Goal: Task Accomplishment & Management: Manage account settings

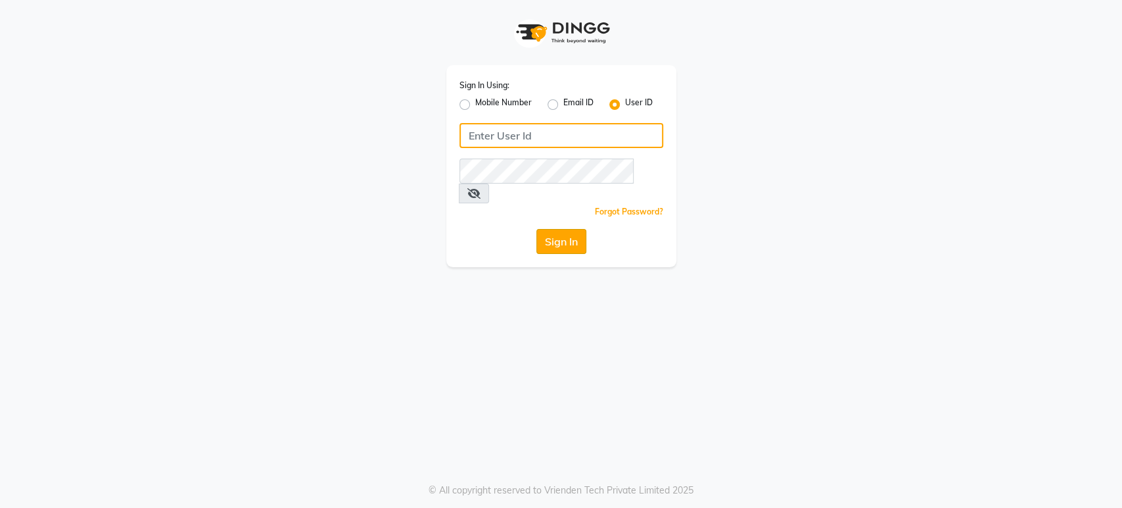
type input "beautyspot"
click at [565, 229] on button "Sign In" at bounding box center [561, 241] width 50 height 25
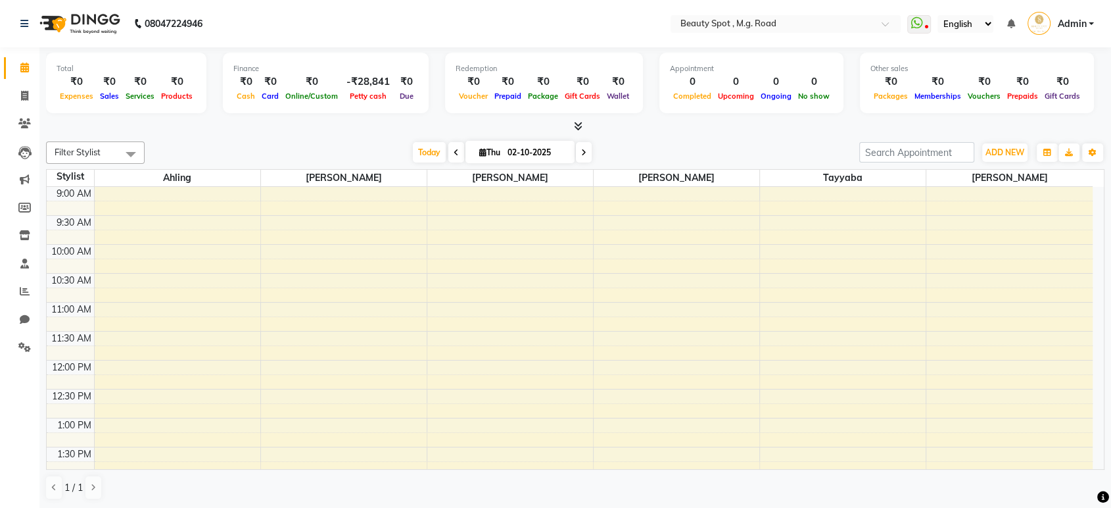
click at [581, 149] on icon at bounding box center [583, 153] width 5 height 8
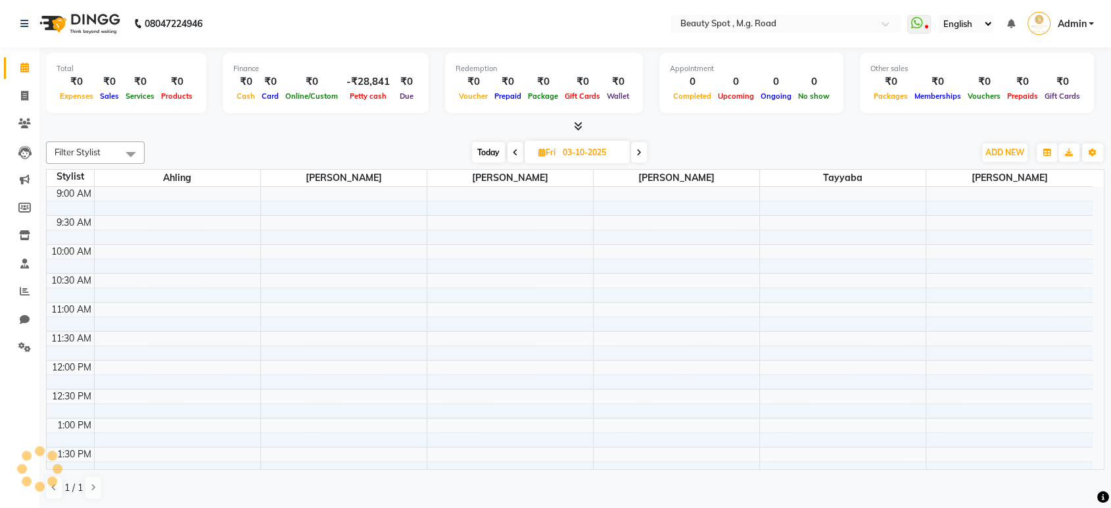
scroll to position [350, 0]
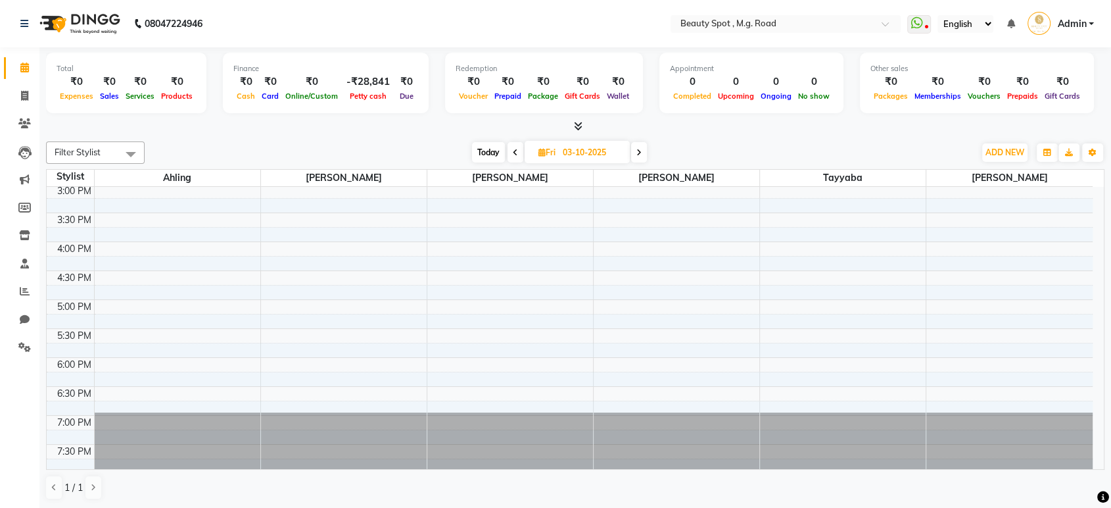
click at [514, 153] on icon at bounding box center [515, 153] width 5 height 8
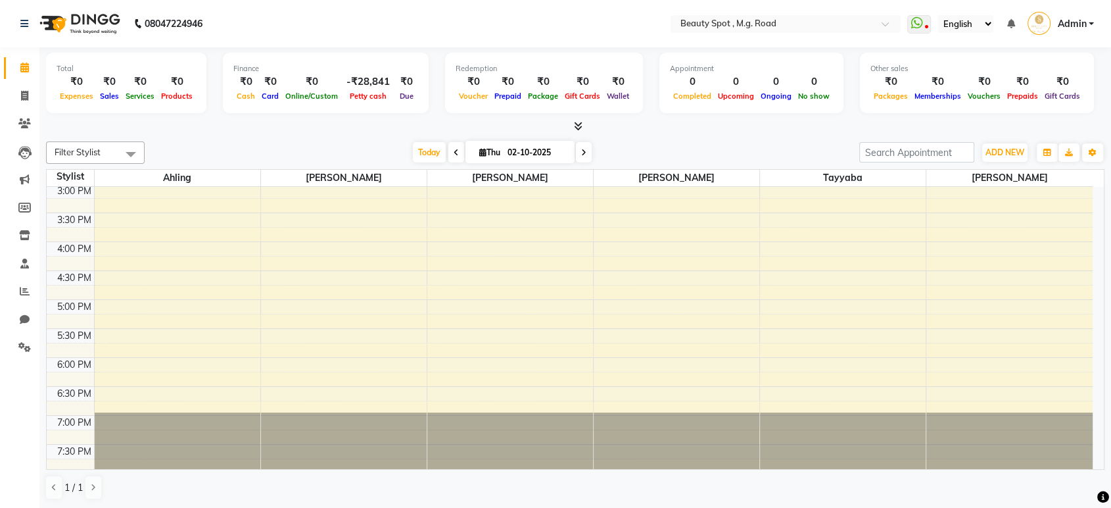
click at [583, 151] on icon at bounding box center [583, 153] width 5 height 8
type input "03-10-2025"
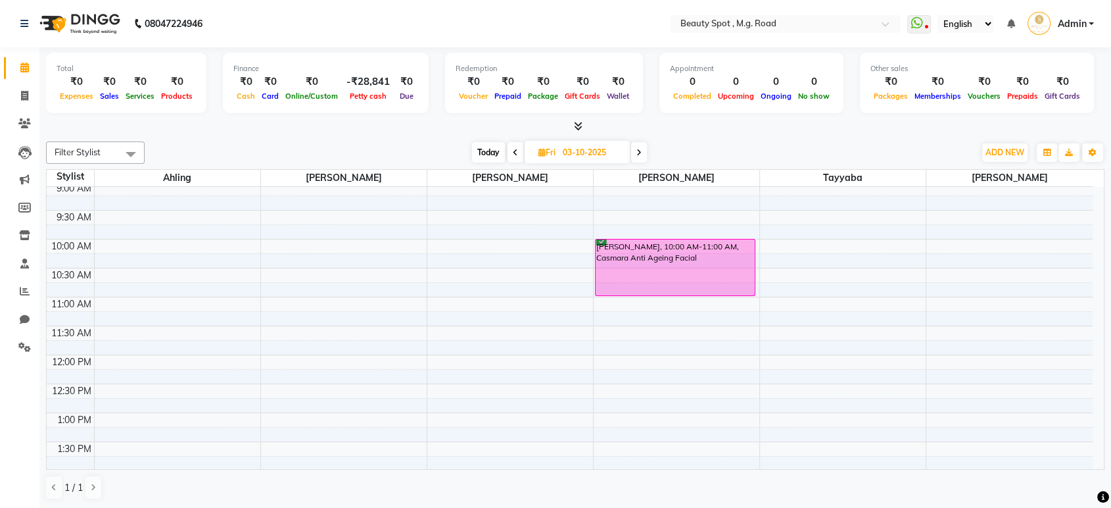
scroll to position [0, 0]
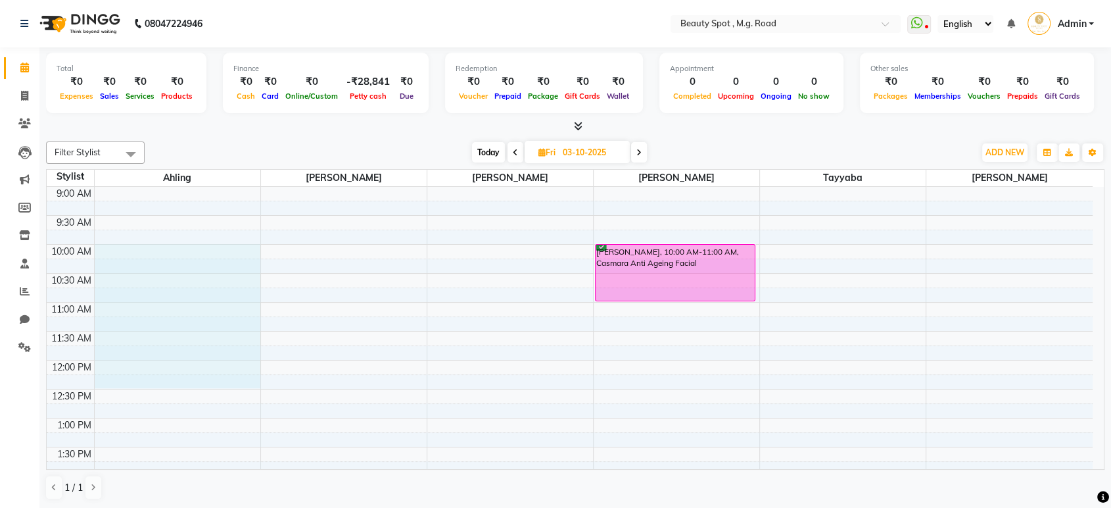
drag, startPoint x: 112, startPoint y: 251, endPoint x: 114, endPoint y: 383, distance: 131.5
click at [114, 383] on div "9:00 AM 9:30 AM 10:00 AM 10:30 AM 11:00 AM 11:30 AM 12:00 PM 12:30 PM 1:00 PM 1…" at bounding box center [570, 505] width 1046 height 636
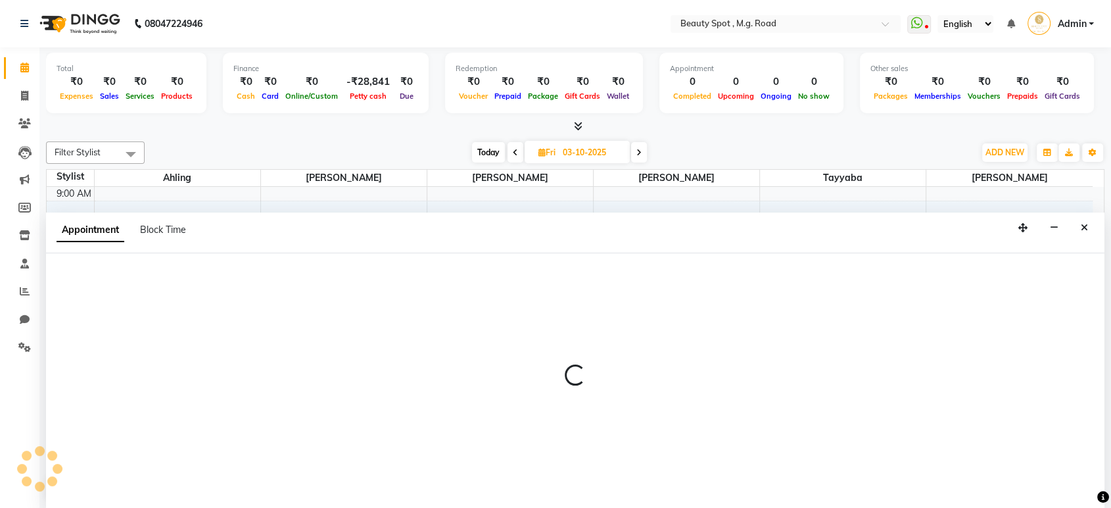
select select "71897"
select select "600"
select select "tentative"
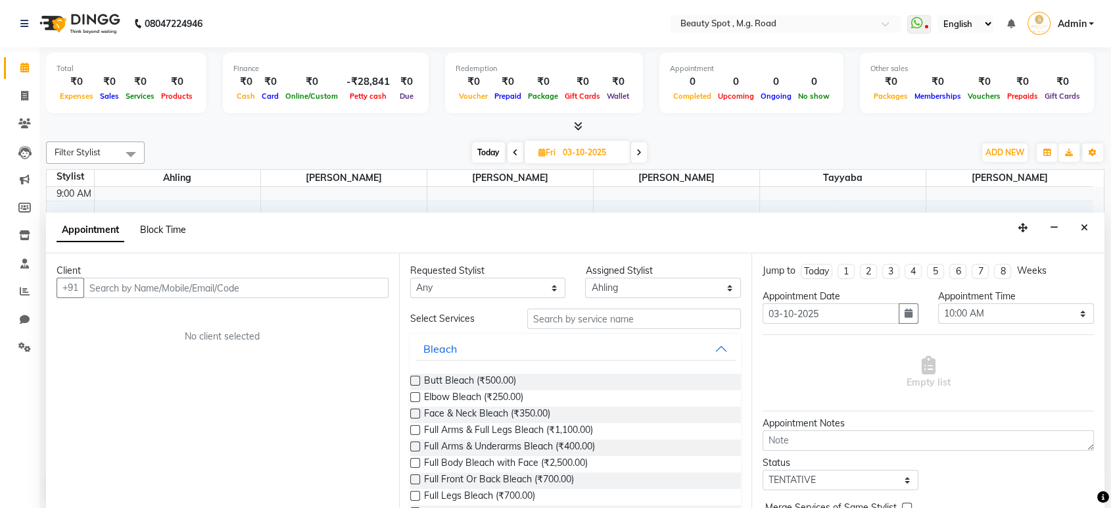
click at [169, 225] on span "Block Time" at bounding box center [163, 230] width 46 height 12
select select "71897"
select select "600"
select select "750"
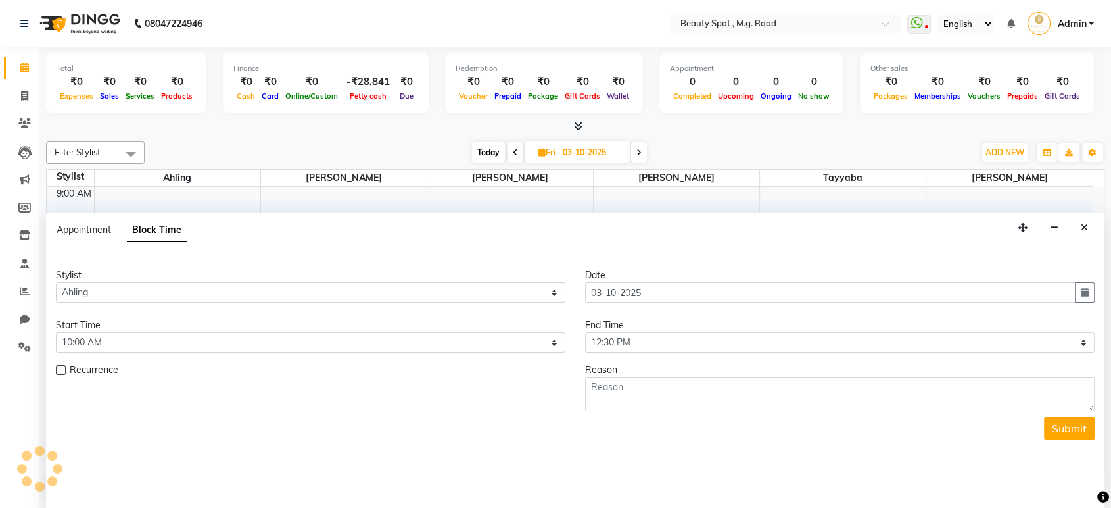
scroll to position [350, 0]
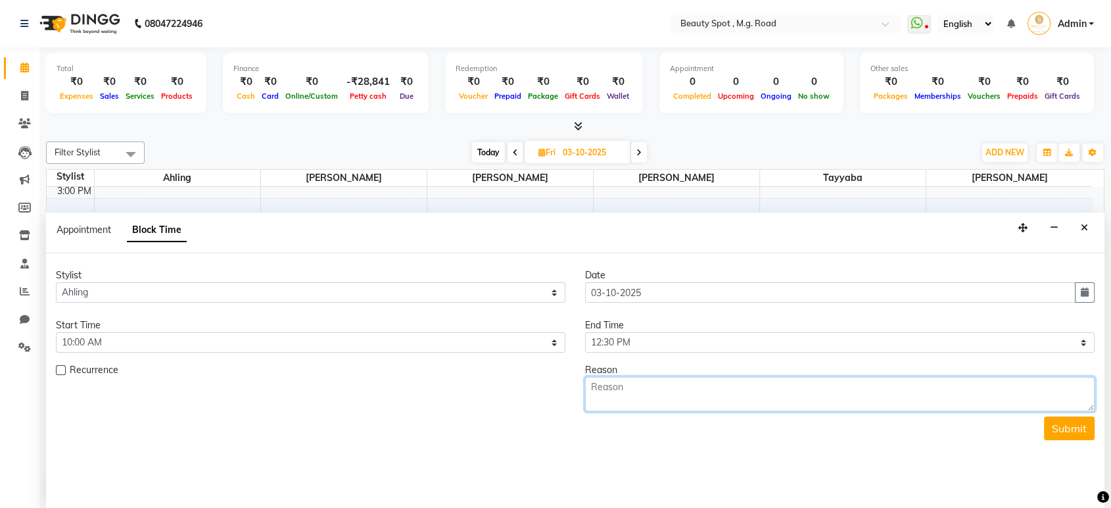
click at [599, 387] on textarea at bounding box center [840, 394] width 510 height 34
type textarea "personal"
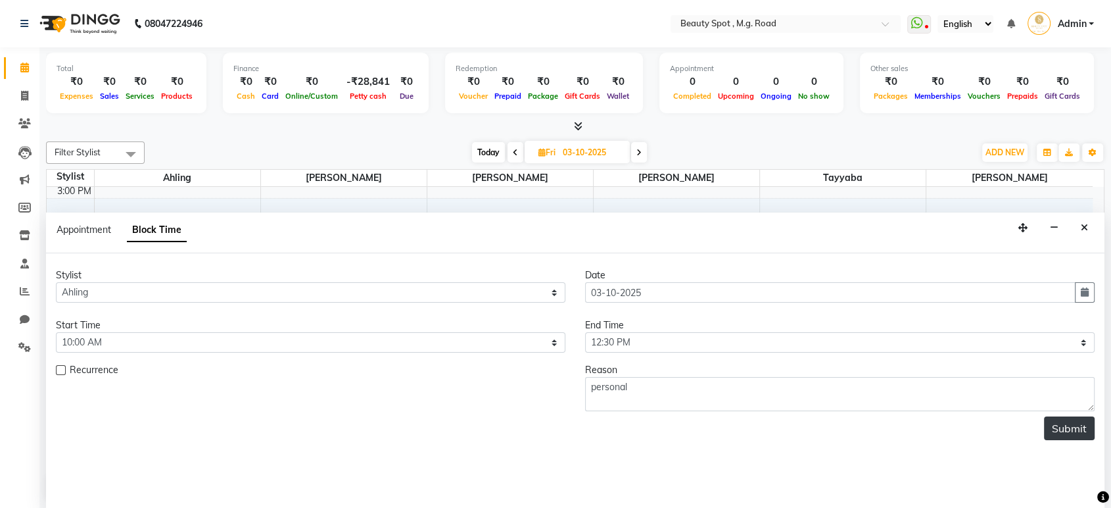
click at [1076, 421] on button "Submit" at bounding box center [1069, 428] width 51 height 24
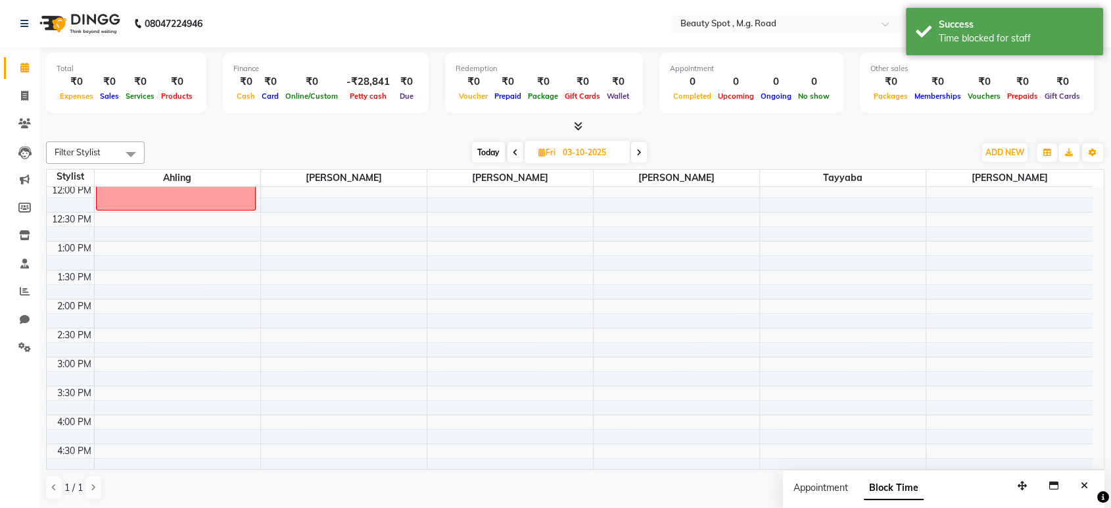
scroll to position [174, 0]
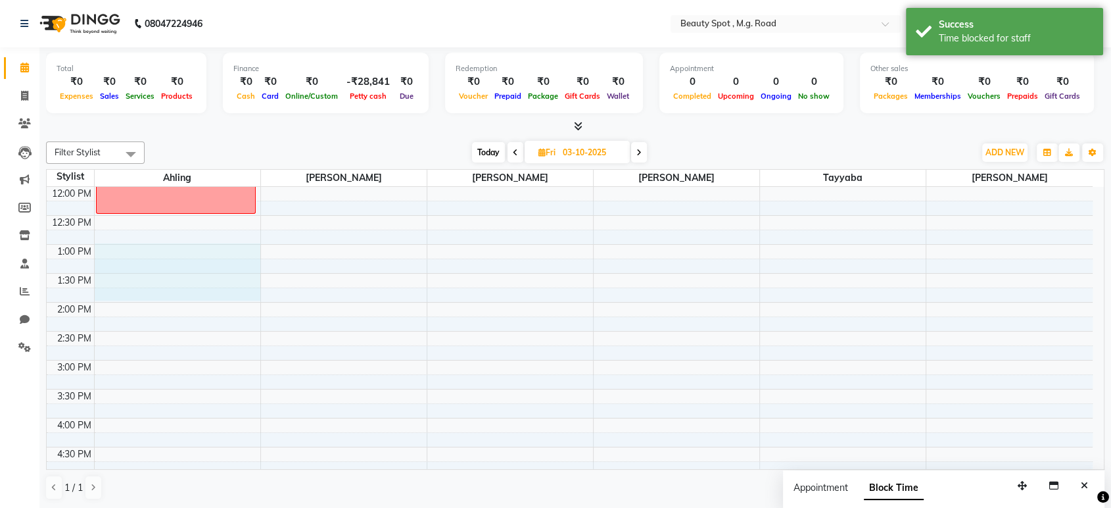
drag, startPoint x: 106, startPoint y: 247, endPoint x: 104, endPoint y: 288, distance: 40.8
click at [104, 288] on div "9:00 AM 9:30 AM 10:00 AM 10:30 AM 11:00 AM 11:30 AM 12:00 PM 12:30 PM 1:00 PM 1…" at bounding box center [570, 331] width 1046 height 636
select select "71897"
select select "780"
select select "tentative"
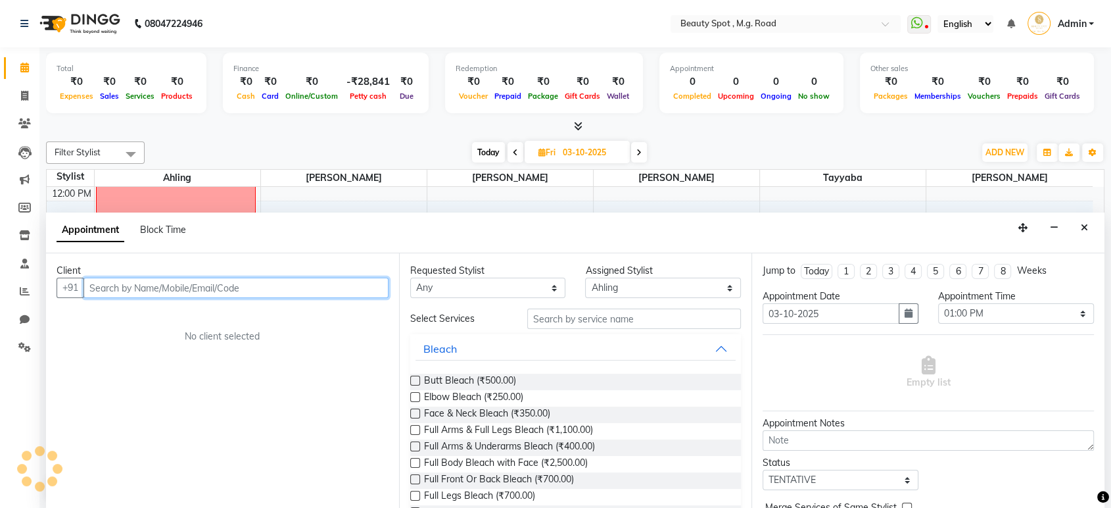
scroll to position [0, 0]
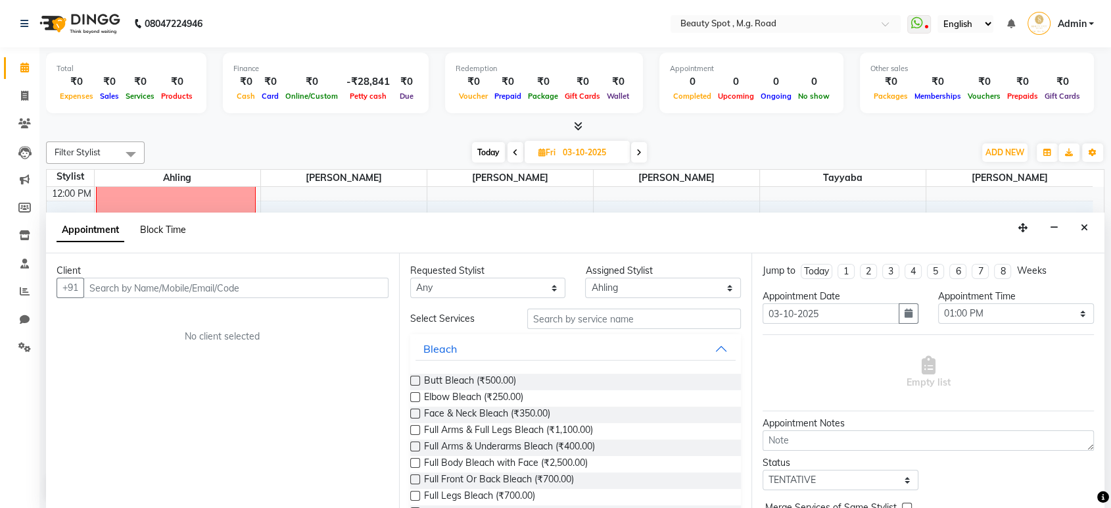
click at [170, 230] on span "Block Time" at bounding box center [163, 230] width 46 height 12
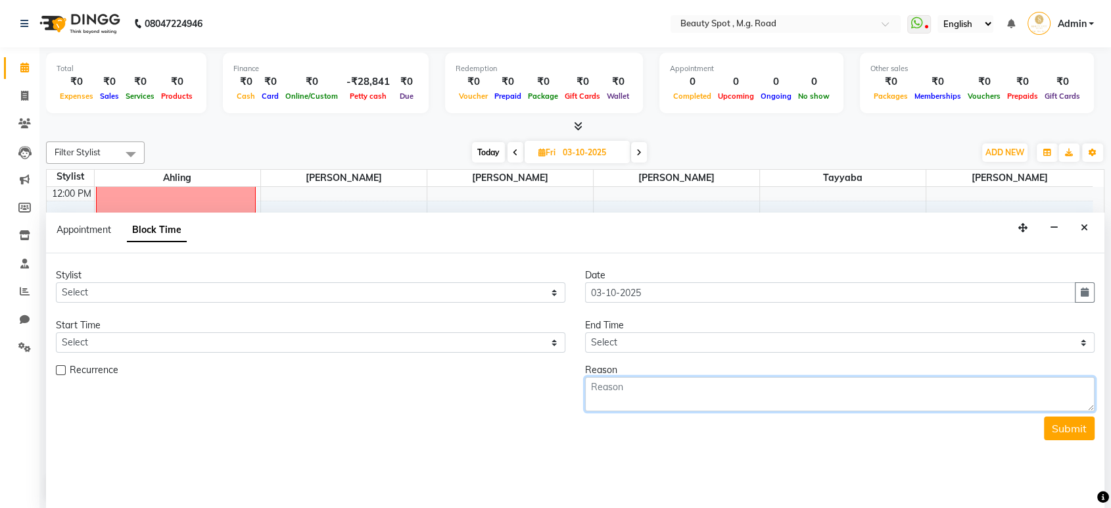
click at [599, 381] on textarea at bounding box center [840, 394] width 510 height 34
type textarea "Vini Hair cut"
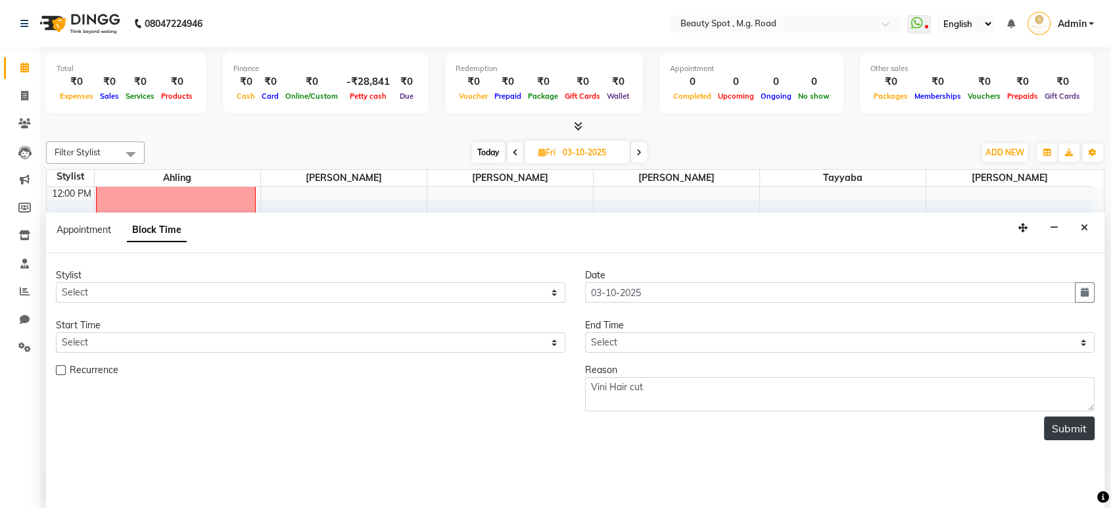
click at [1063, 423] on button "Submit" at bounding box center [1069, 428] width 51 height 24
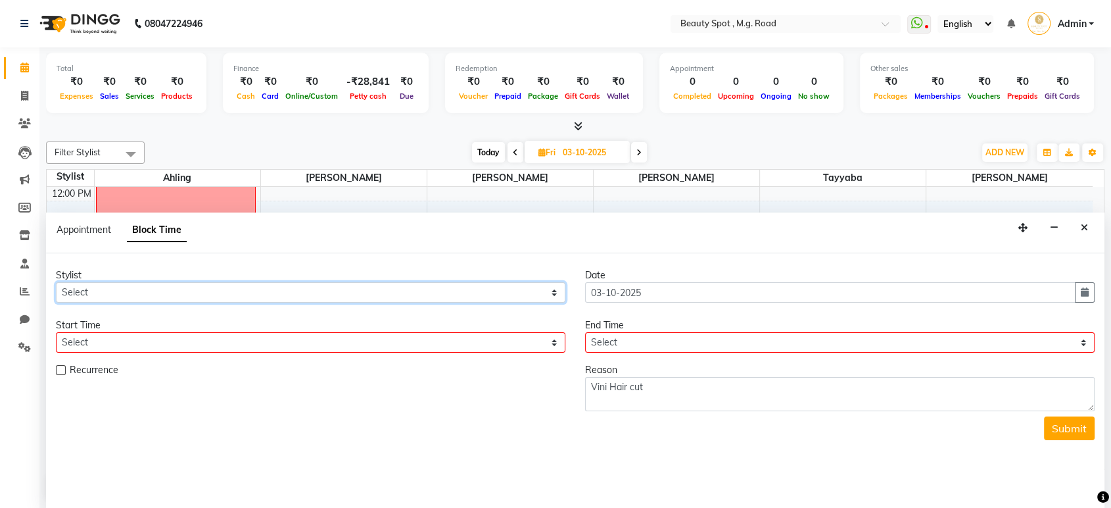
click at [552, 298] on select "Select Ahling Devika Sanu Sheela Tayyaba Yen" at bounding box center [311, 292] width 510 height 20
select select "71897"
click at [56, 282] on select "Select Ahling Devika Sanu Sheela Tayyaba Yen" at bounding box center [311, 292] width 510 height 20
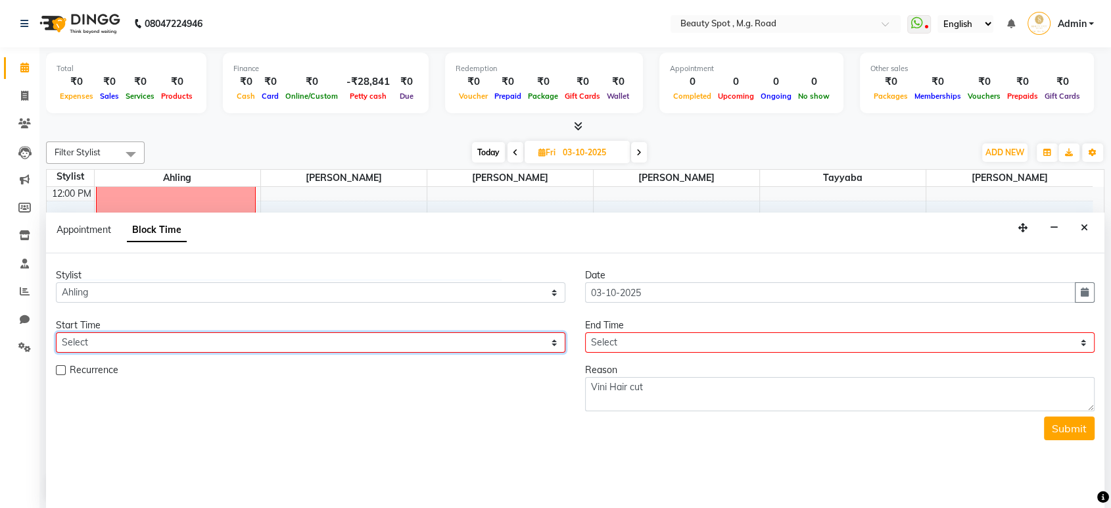
click at [475, 336] on select "Select" at bounding box center [311, 342] width 510 height 20
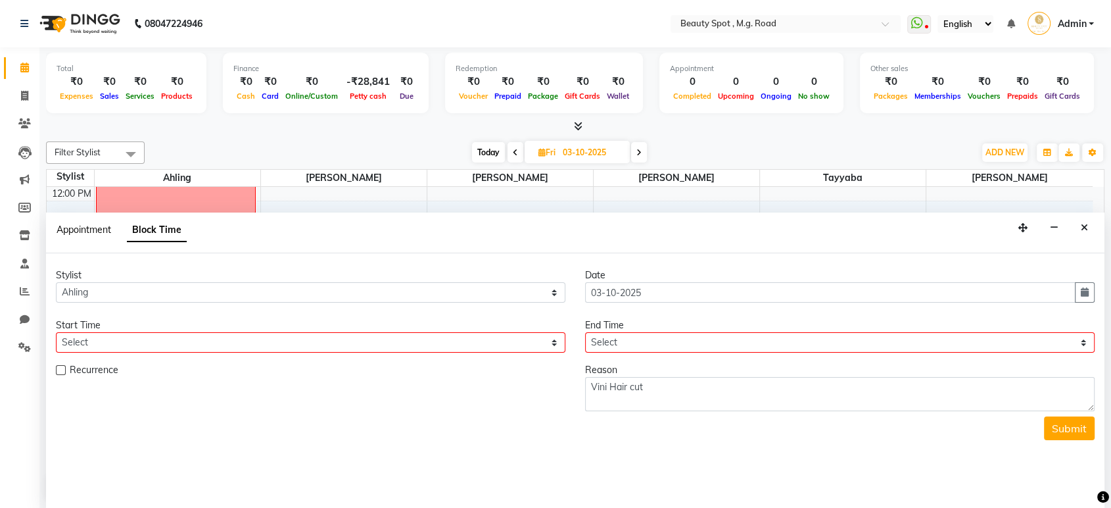
click at [74, 232] on span "Appointment" at bounding box center [84, 230] width 55 height 12
select select "tentative"
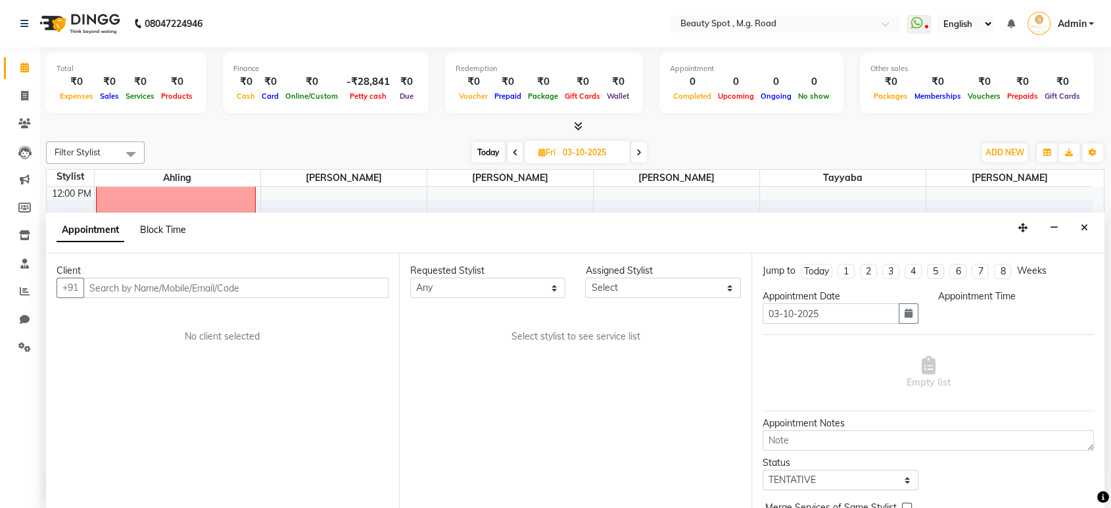
click at [163, 229] on span "Block Time" at bounding box center [163, 230] width 46 height 12
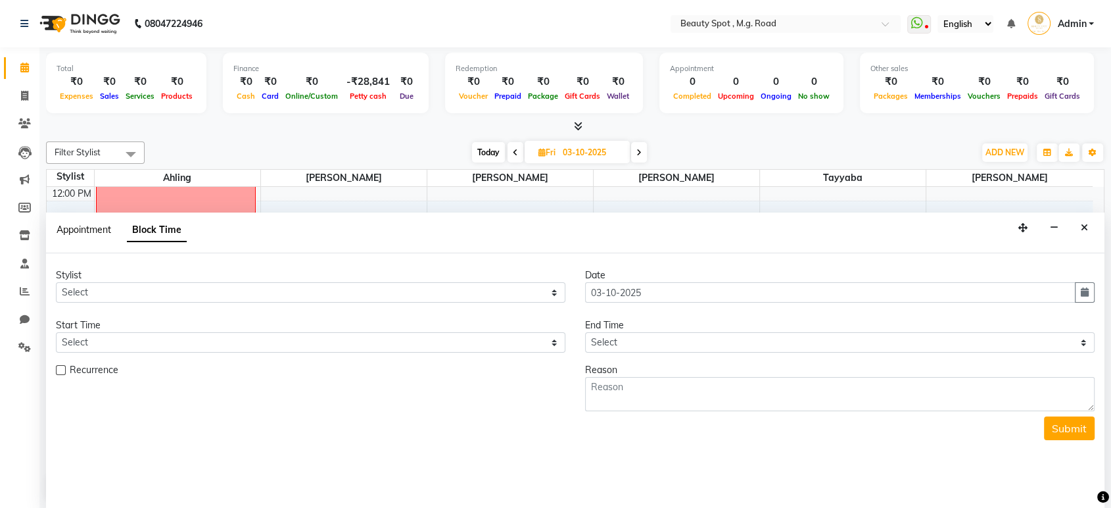
click at [95, 229] on span "Appointment" at bounding box center [84, 230] width 55 height 12
select select "tentative"
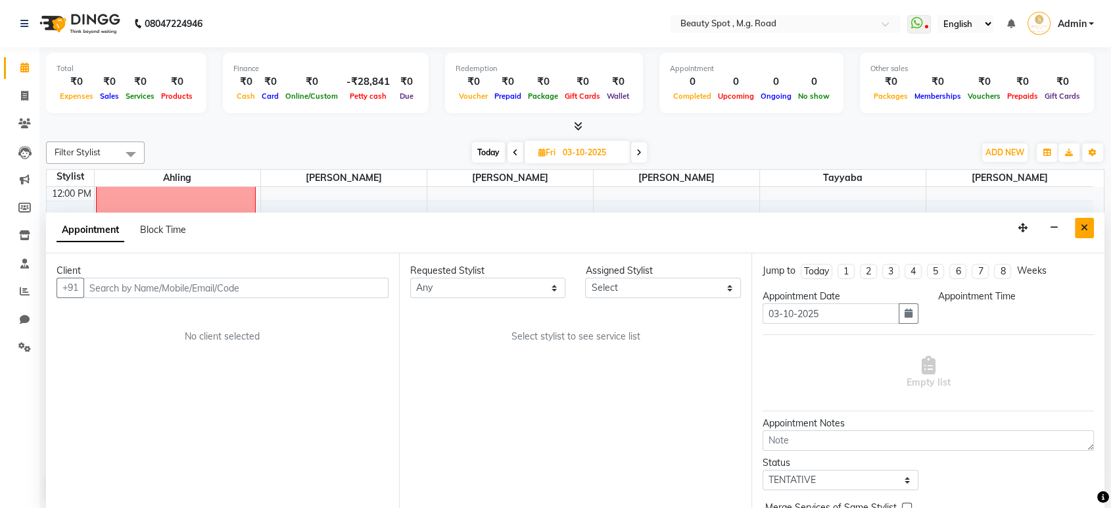
click at [1089, 224] on button "Close" at bounding box center [1084, 228] width 19 height 20
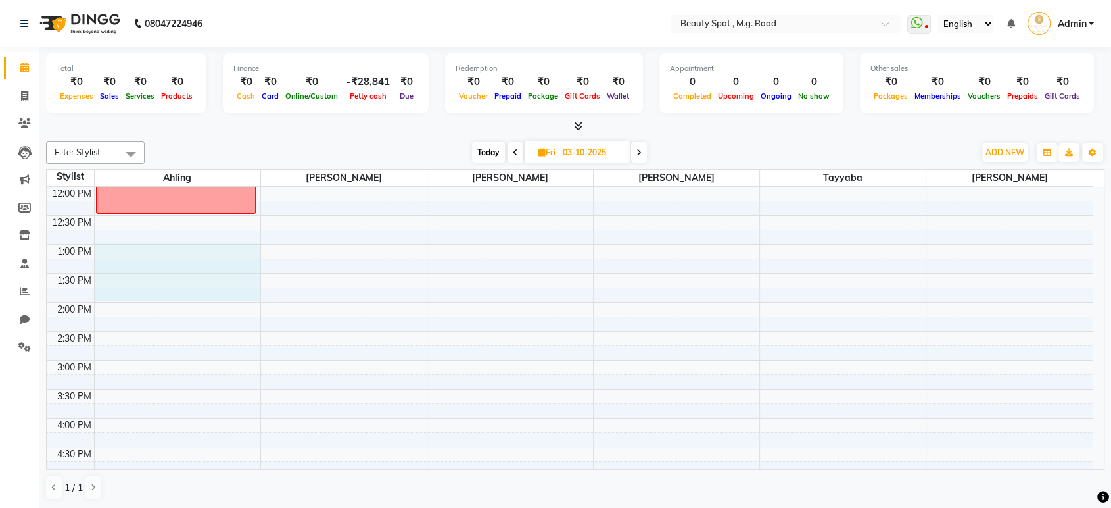
drag, startPoint x: 133, startPoint y: 247, endPoint x: 129, endPoint y: 285, distance: 39.1
click at [129, 286] on div "9:00 AM 9:30 AM 10:00 AM 10:30 AM 11:00 AM 11:30 AM 12:00 PM 12:30 PM 1:00 PM 1…" at bounding box center [570, 331] width 1046 height 636
select select "71897"
select select "tentative"
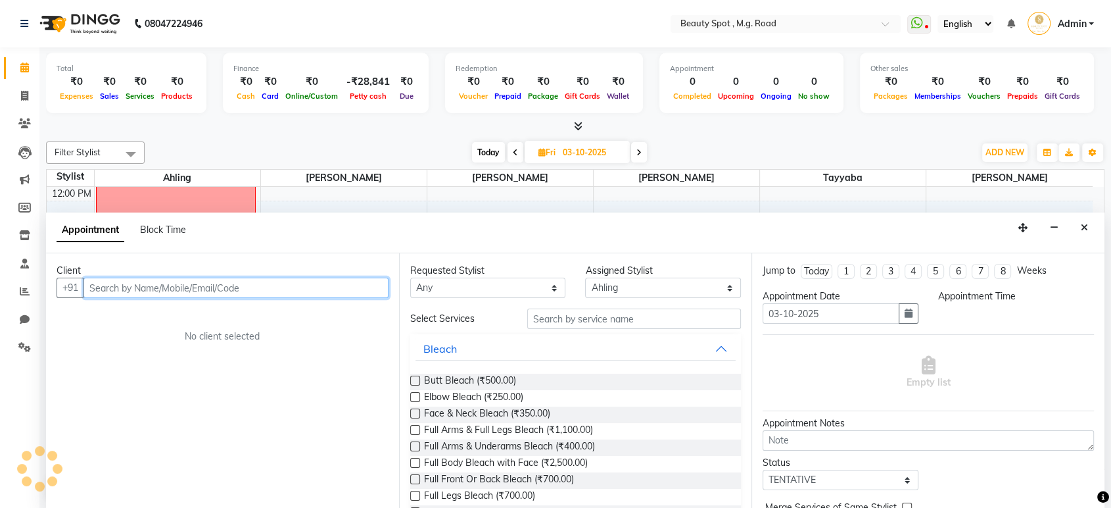
select select "780"
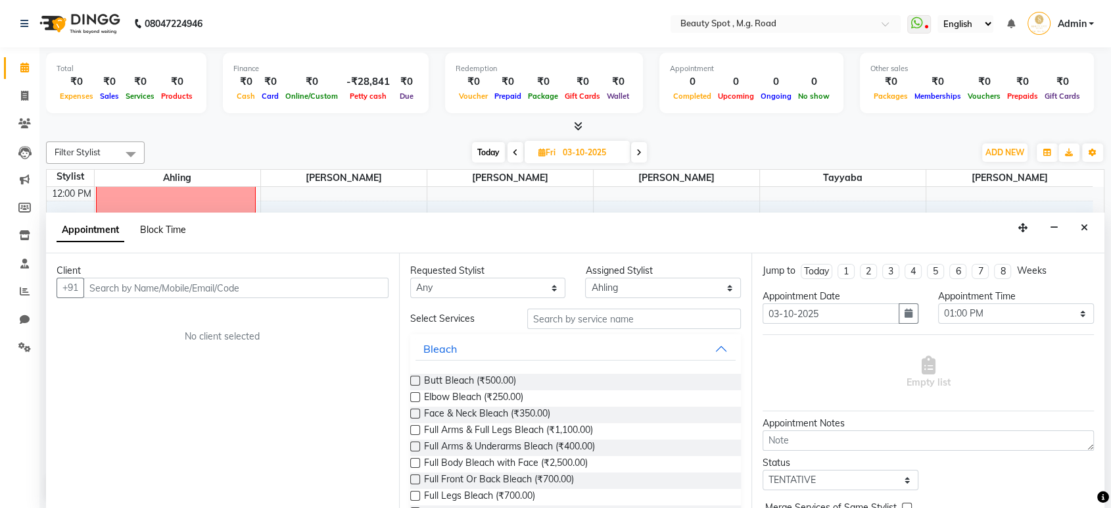
click at [155, 229] on span "Block Time" at bounding box center [163, 230] width 46 height 12
select select "71897"
select select "780"
select select "840"
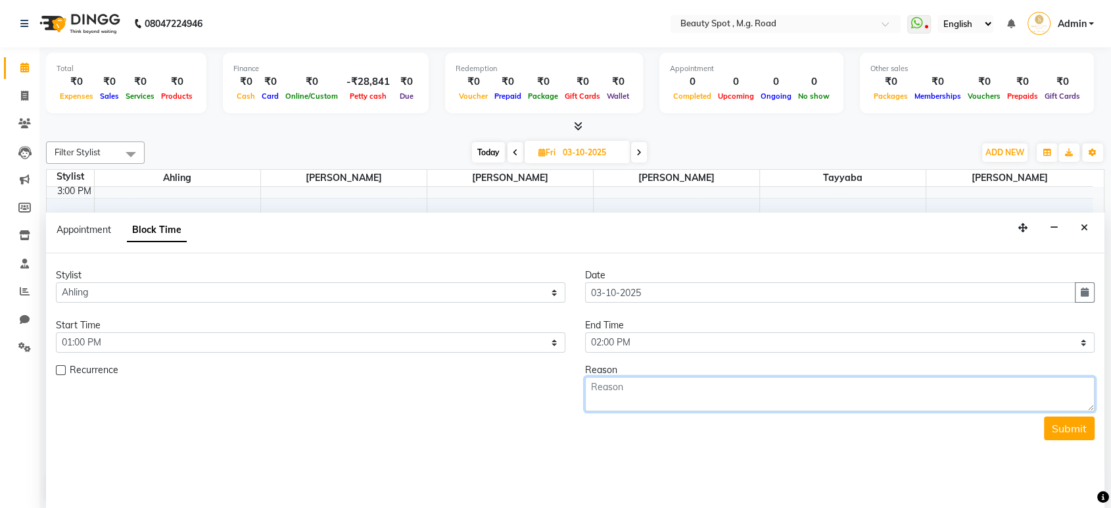
click at [626, 386] on textarea at bounding box center [840, 394] width 510 height 34
click at [629, 388] on textarea "Vini Haorcut" at bounding box center [840, 394] width 510 height 34
type textarea "Vini Haircut"
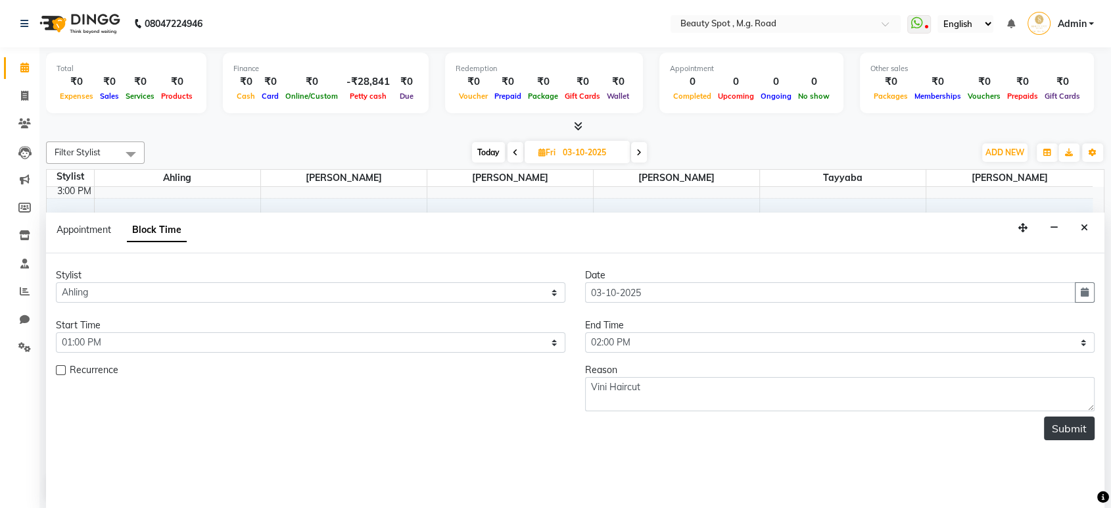
click at [1073, 424] on button "Submit" at bounding box center [1069, 428] width 51 height 24
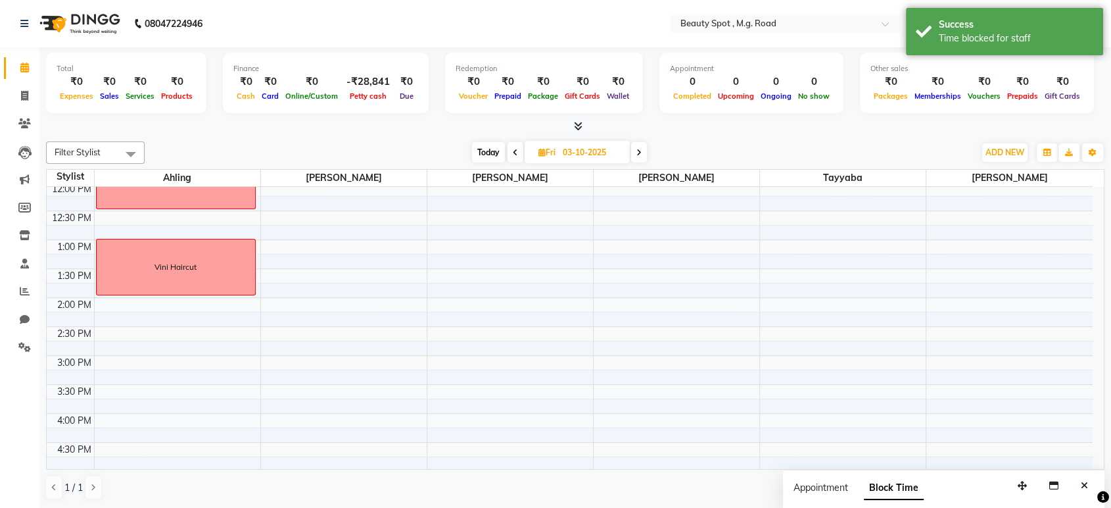
scroll to position [120, 0]
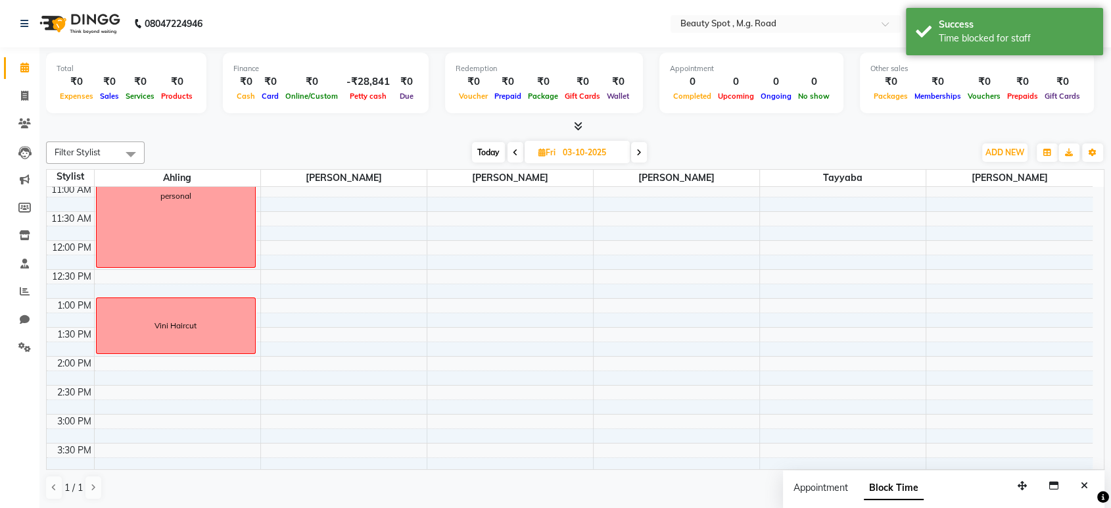
click at [644, 155] on span at bounding box center [639, 152] width 16 height 20
type input "04-10-2025"
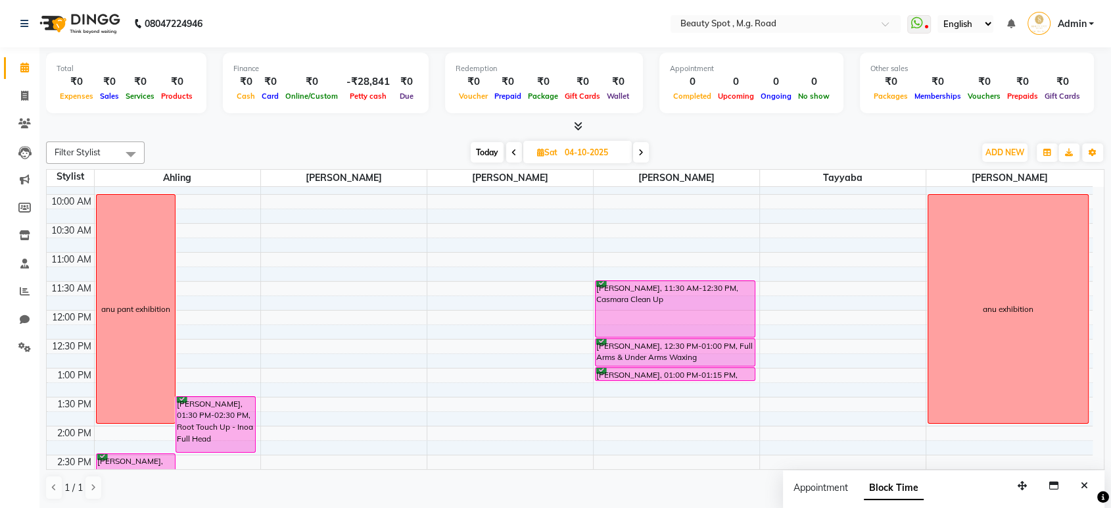
scroll to position [51, 0]
click at [121, 404] on div "anu pant exhibition" at bounding box center [136, 307] width 79 height 228
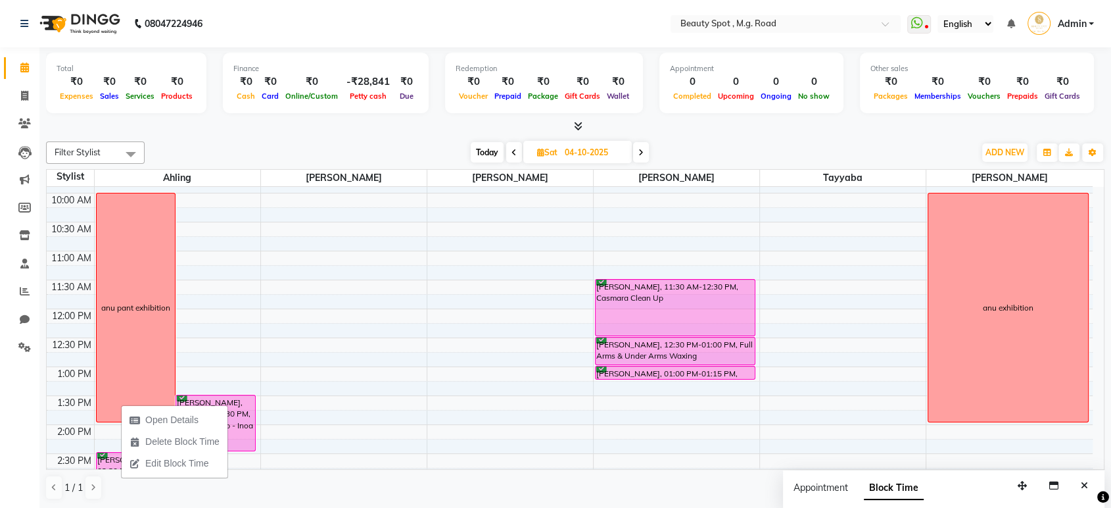
click at [118, 402] on div "anu pant exhibition" at bounding box center [136, 307] width 79 height 228
click at [153, 458] on span "Edit Block Time" at bounding box center [174, 462] width 63 height 14
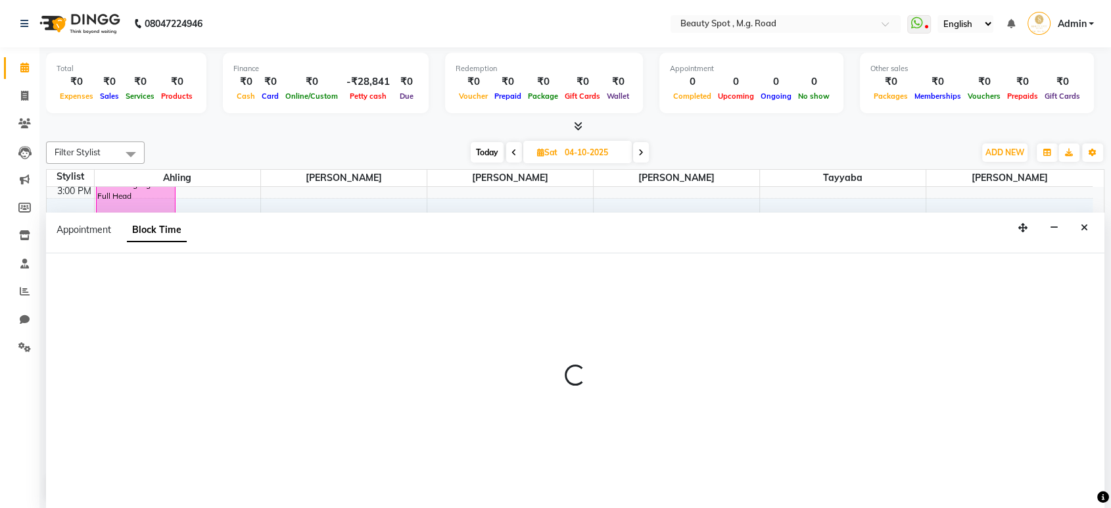
scroll to position [0, 0]
select select "71897"
select select "600"
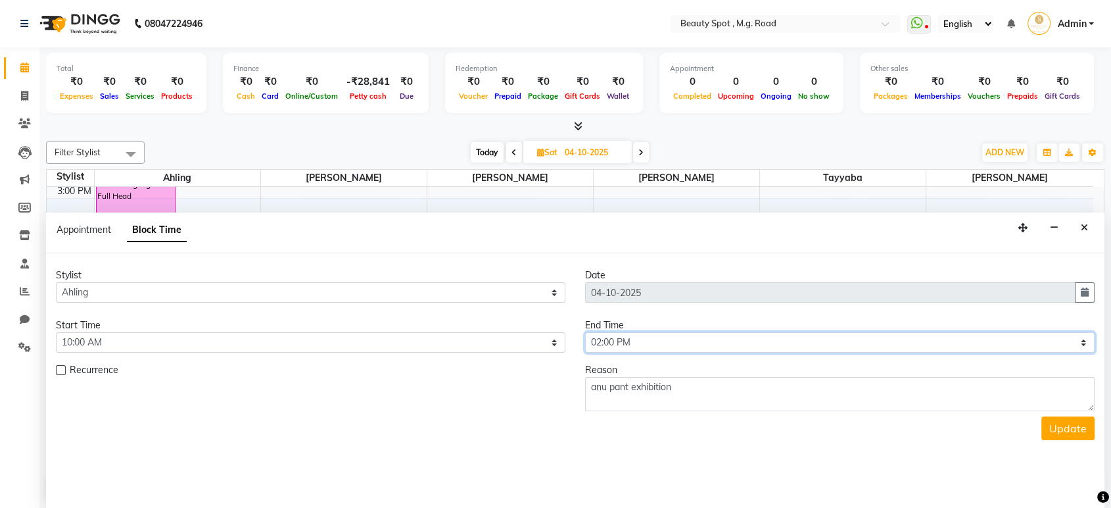
click at [738, 341] on select "Select 10:00 AM 10:15 AM 10:30 AM 10:45 AM 11:00 AM 11:15 AM 11:30 AM 11:45 AM …" at bounding box center [840, 342] width 510 height 20
select select "750"
click at [585, 332] on select "Select 10:00 AM 10:15 AM 10:30 AM 10:45 AM 11:00 AM 11:15 AM 11:30 AM 11:45 AM …" at bounding box center [840, 342] width 510 height 20
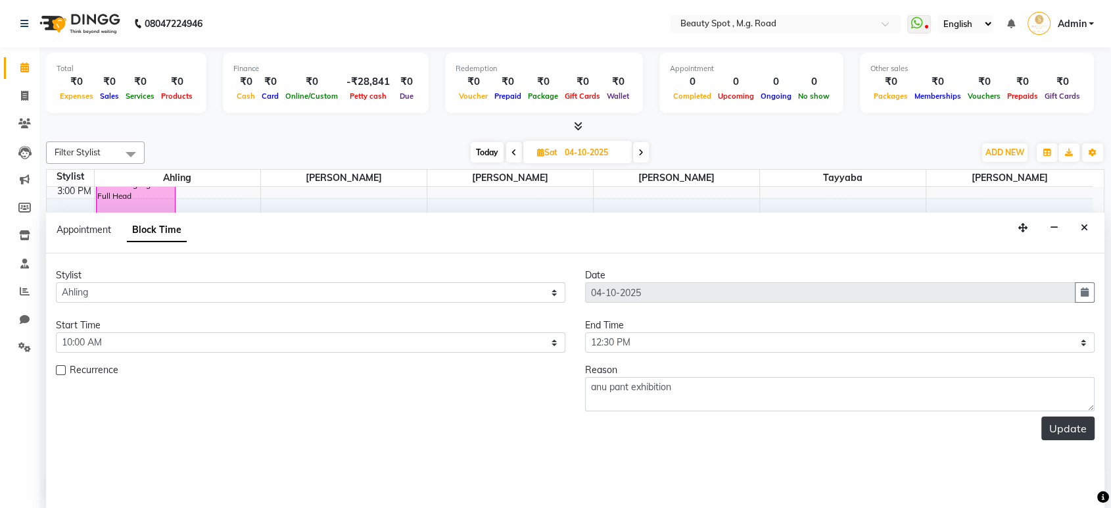
click at [1069, 429] on button "Update" at bounding box center [1067, 428] width 53 height 24
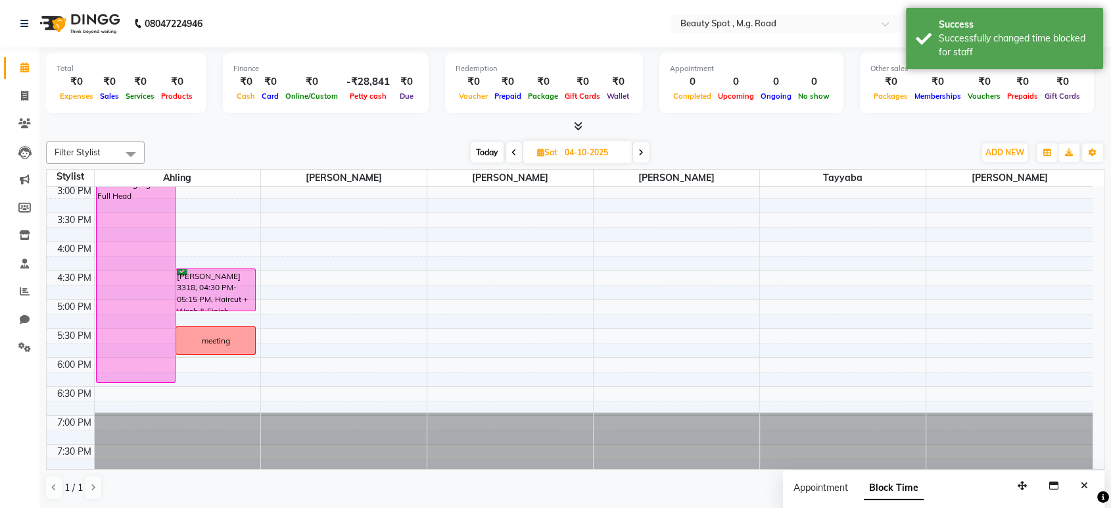
click at [237, 337] on div "meeting" at bounding box center [215, 340] width 79 height 27
click at [275, 396] on span "Edit Block Time" at bounding box center [292, 396] width 63 height 14
select select "71897"
select select "1050"
select select "1080"
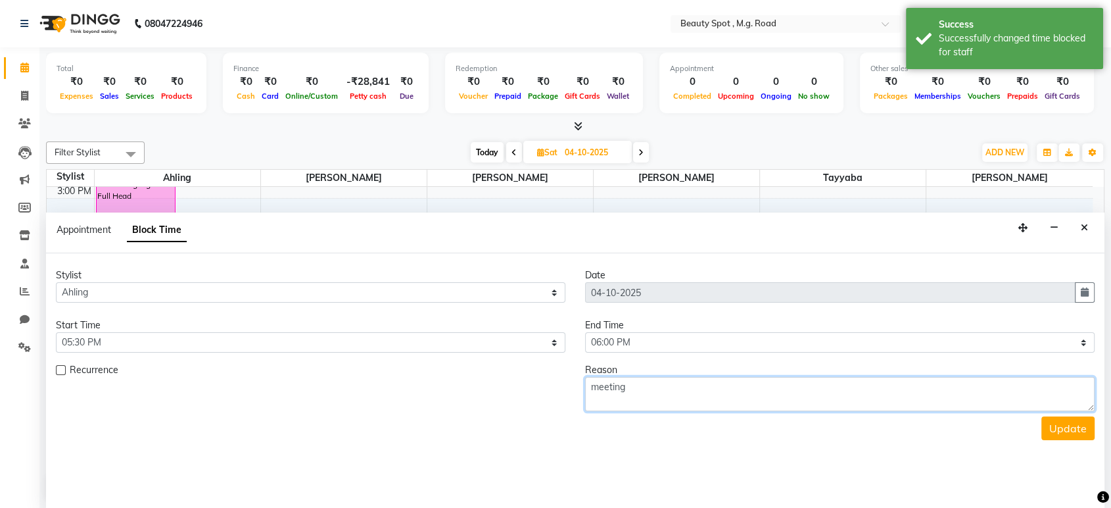
click at [588, 387] on textarea "meeting" at bounding box center [840, 394] width 510 height 34
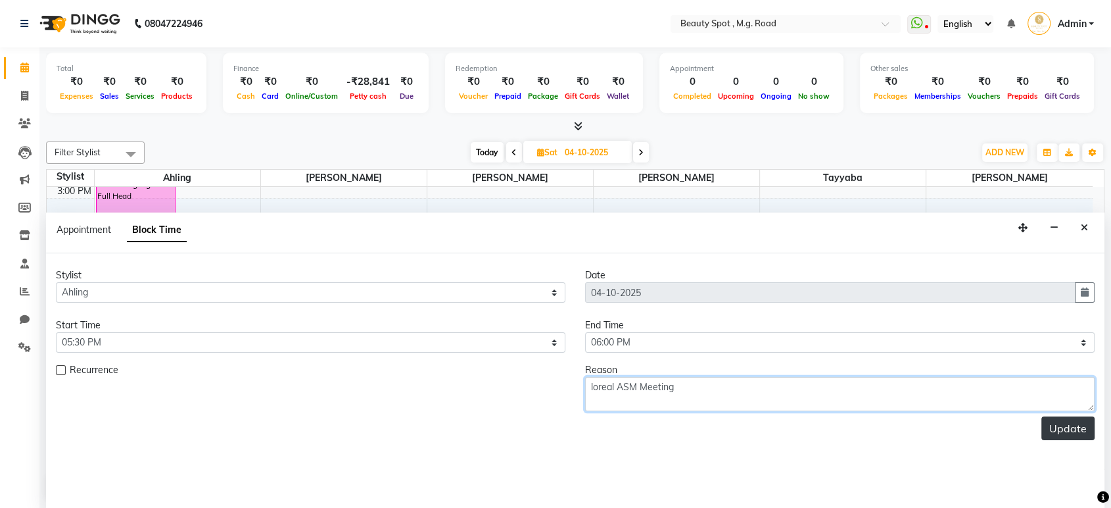
type textarea "loreal ASM Meeting"
click at [1078, 423] on button "Update" at bounding box center [1067, 428] width 53 height 24
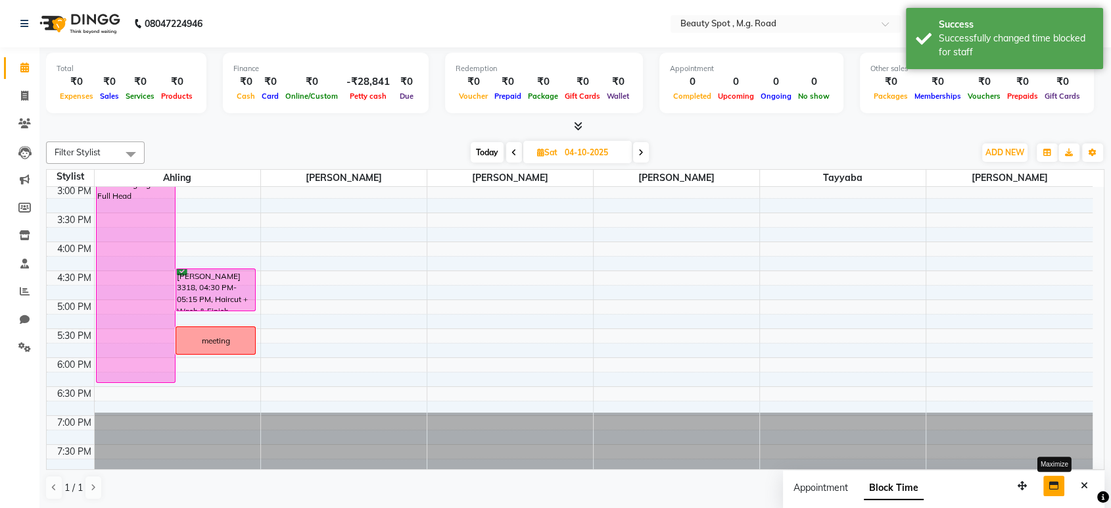
click at [1052, 485] on icon "button" at bounding box center [1053, 485] width 9 height 9
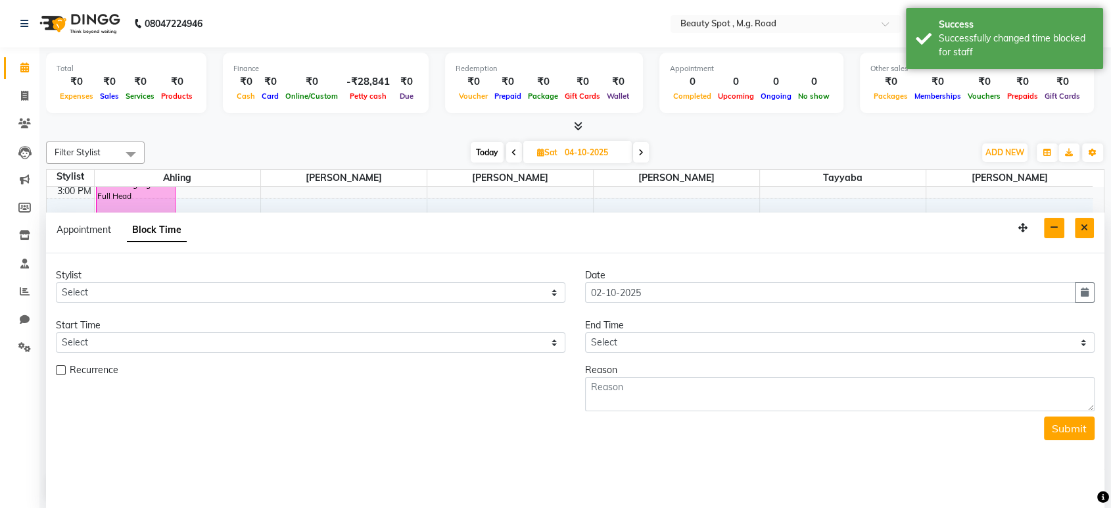
click at [1083, 220] on button "Close" at bounding box center [1084, 228] width 19 height 20
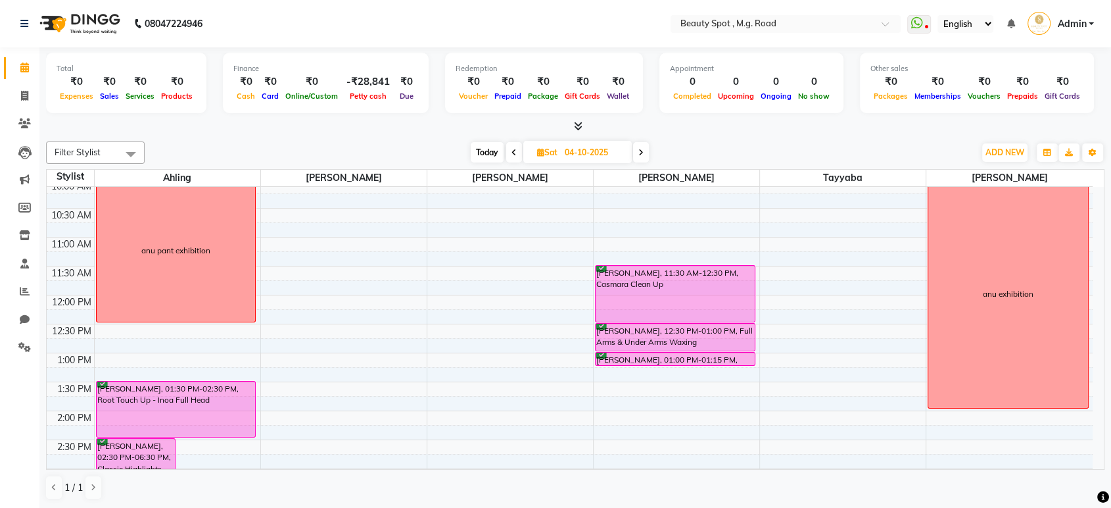
scroll to position [65, 0]
click at [966, 326] on div "anu exhibition" at bounding box center [1007, 293] width 159 height 228
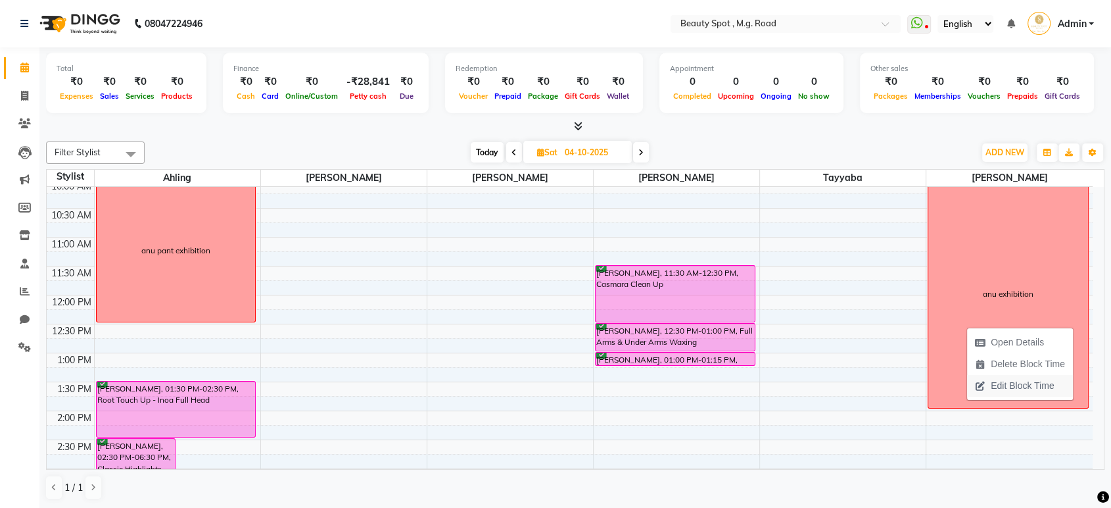
click at [997, 383] on span "Edit Block Time" at bounding box center [1022, 386] width 63 height 14
select select "71898"
select select "600"
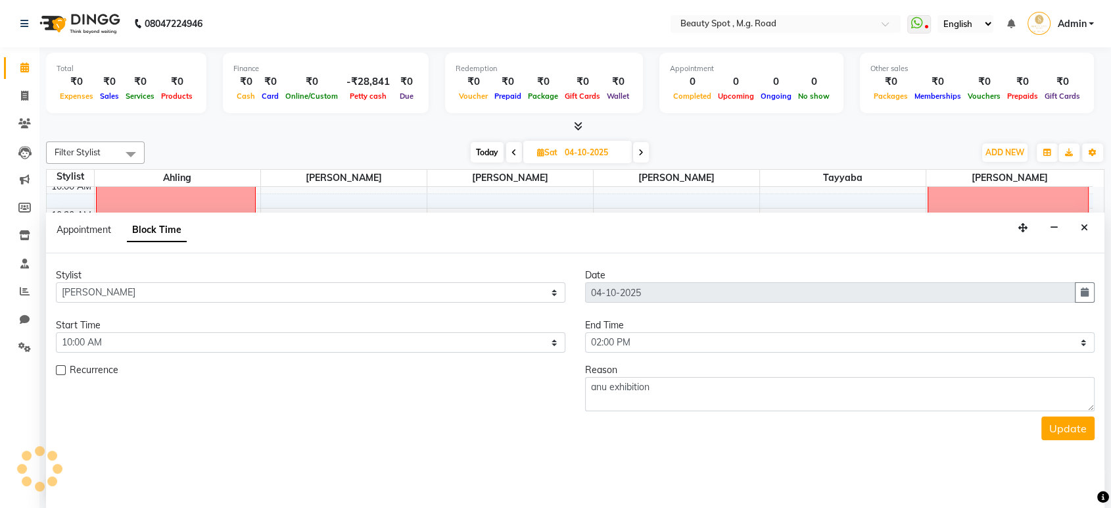
scroll to position [0, 0]
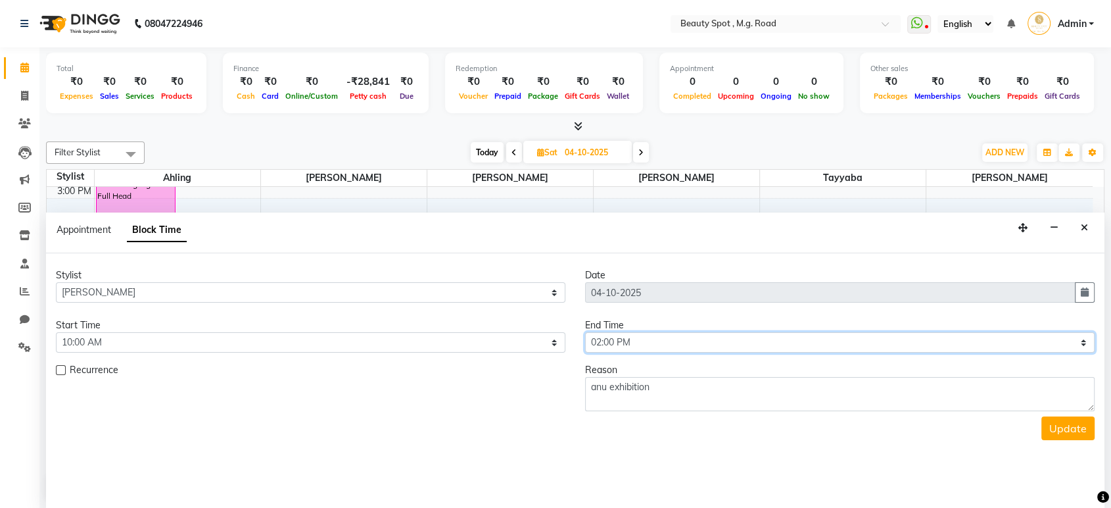
click at [627, 351] on select "Select 10:00 AM 10:15 AM 10:30 AM 10:45 AM 11:00 AM 11:15 AM 11:30 AM 11:45 AM …" at bounding box center [840, 342] width 510 height 20
select select "750"
click at [585, 332] on select "Select 10:00 AM 10:15 AM 10:30 AM 10:45 AM 11:00 AM 11:15 AM 11:30 AM 11:45 AM …" at bounding box center [840, 342] width 510 height 20
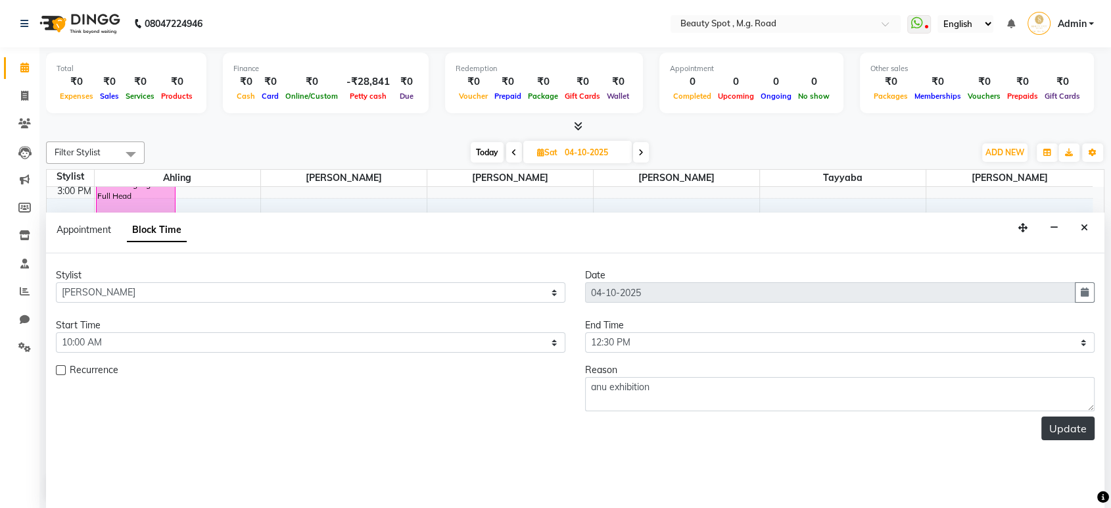
click at [1068, 423] on button "Update" at bounding box center [1067, 428] width 53 height 24
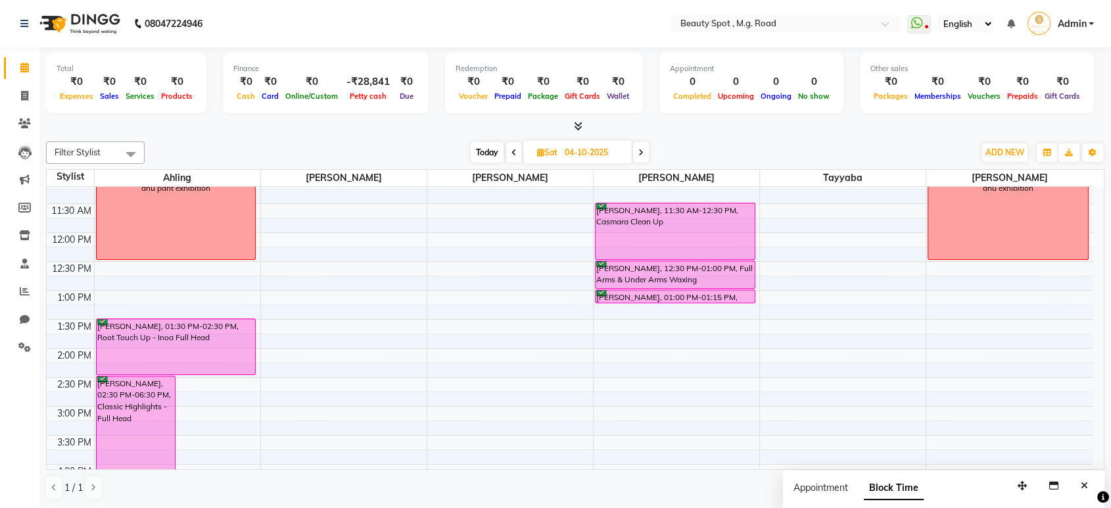
scroll to position [143, 0]
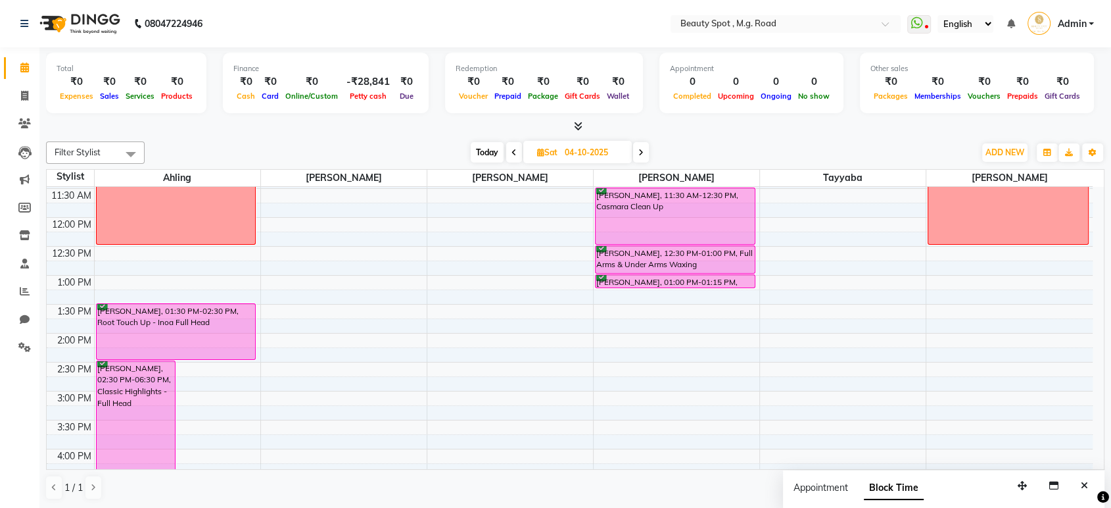
click at [640, 155] on icon at bounding box center [640, 153] width 5 height 8
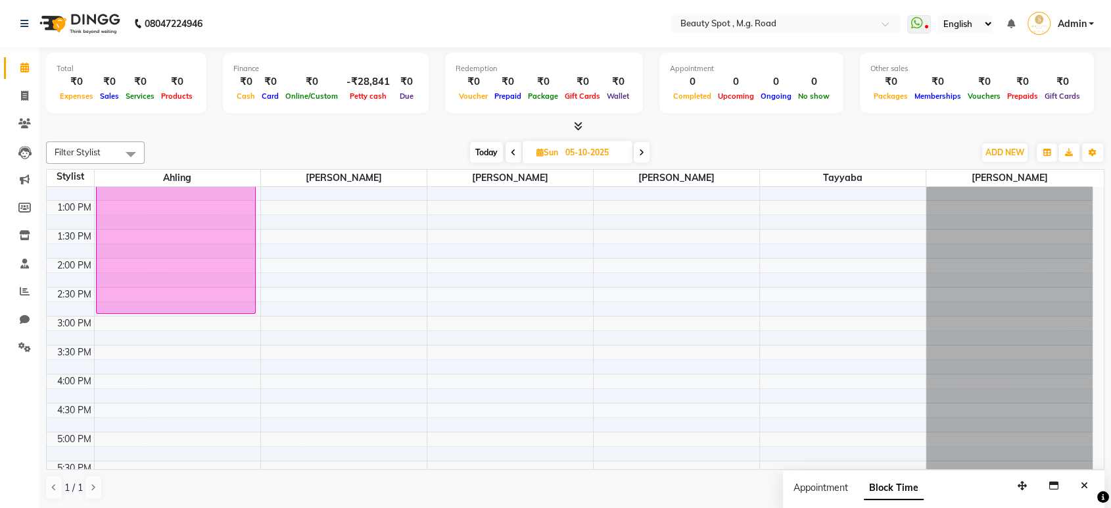
scroll to position [0, 0]
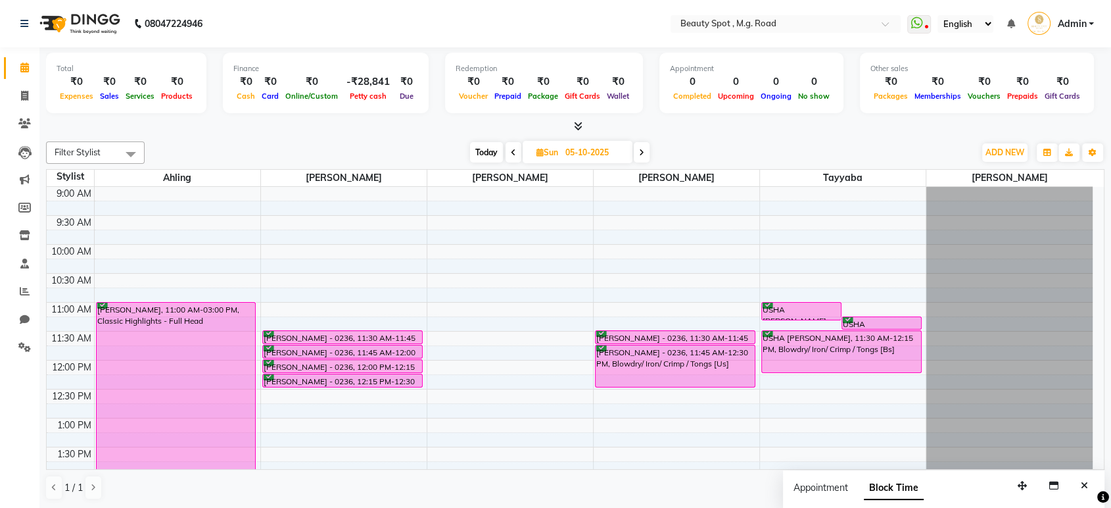
click at [494, 151] on span "Today" at bounding box center [486, 152] width 33 height 20
type input "02-10-2025"
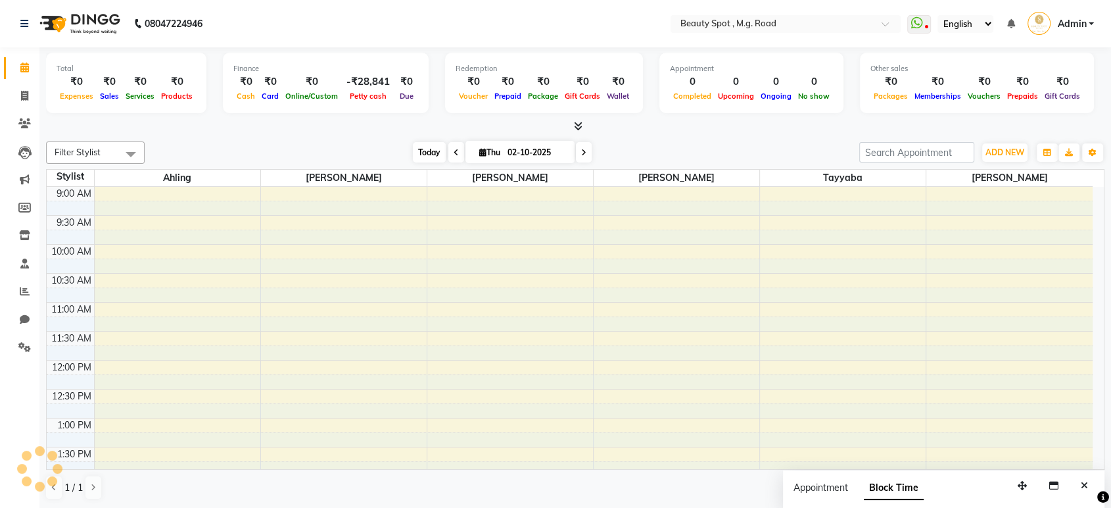
scroll to position [350, 0]
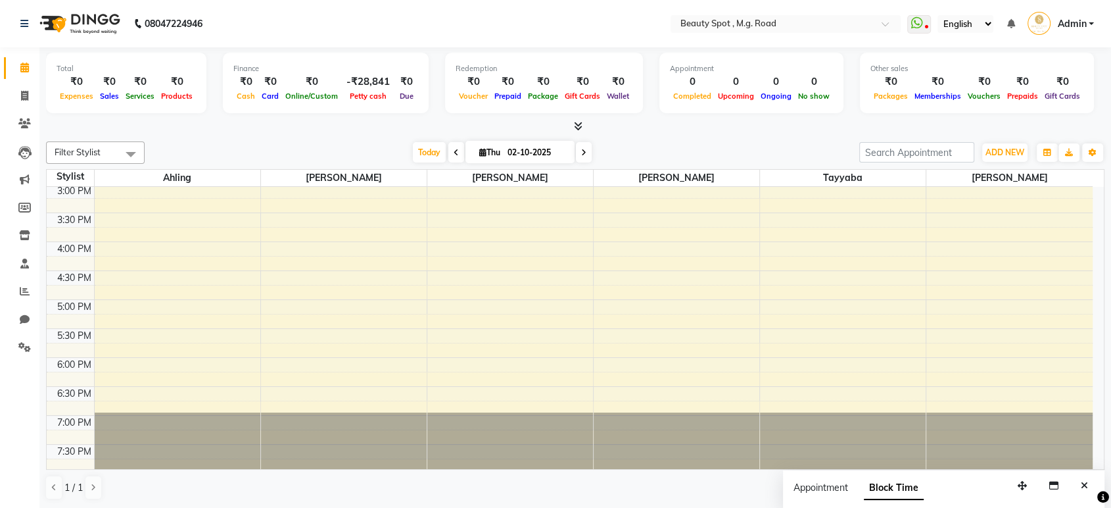
click at [521, 151] on input "02-10-2025" at bounding box center [537, 153] width 66 height 20
select select "10"
select select "2025"
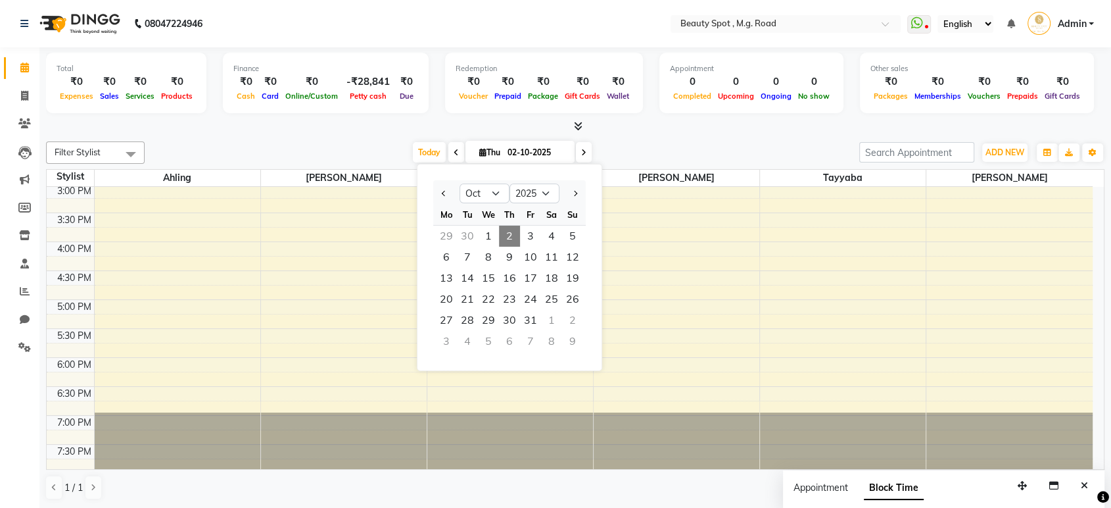
click at [579, 154] on span at bounding box center [584, 152] width 16 height 20
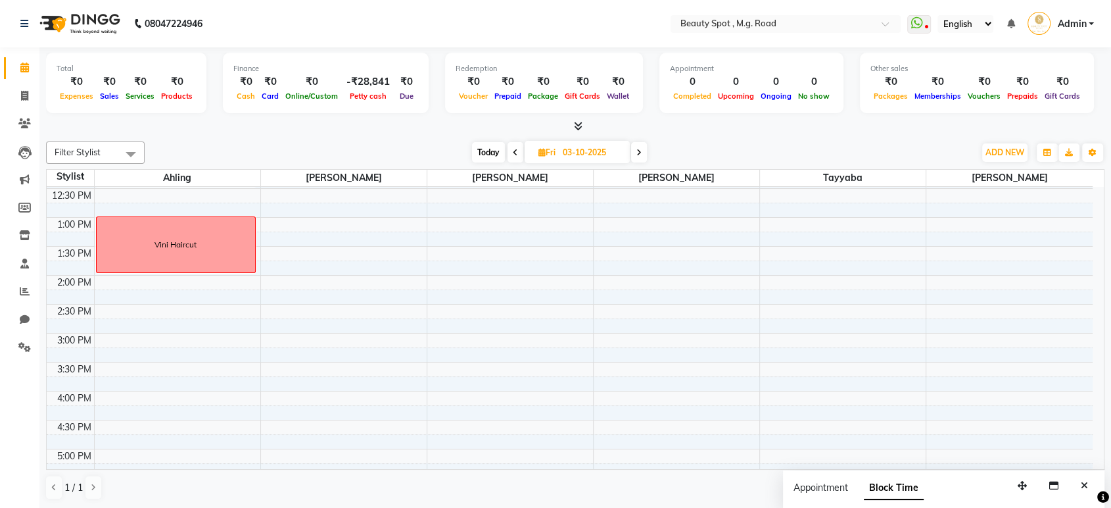
scroll to position [202, 0]
click at [638, 156] on icon at bounding box center [638, 153] width 5 height 8
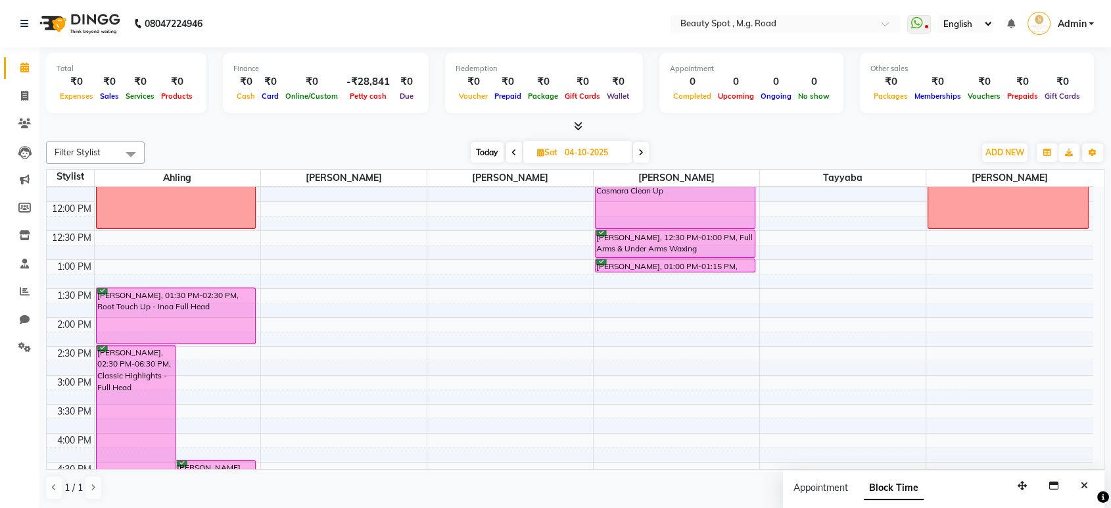
scroll to position [131, 0]
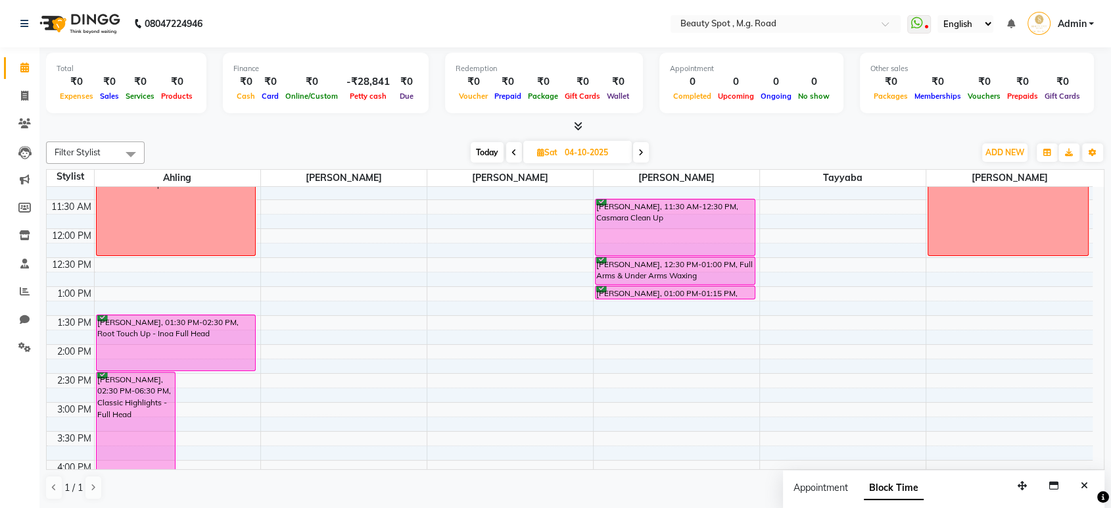
click at [638, 153] on icon at bounding box center [640, 153] width 5 height 8
type input "05-10-2025"
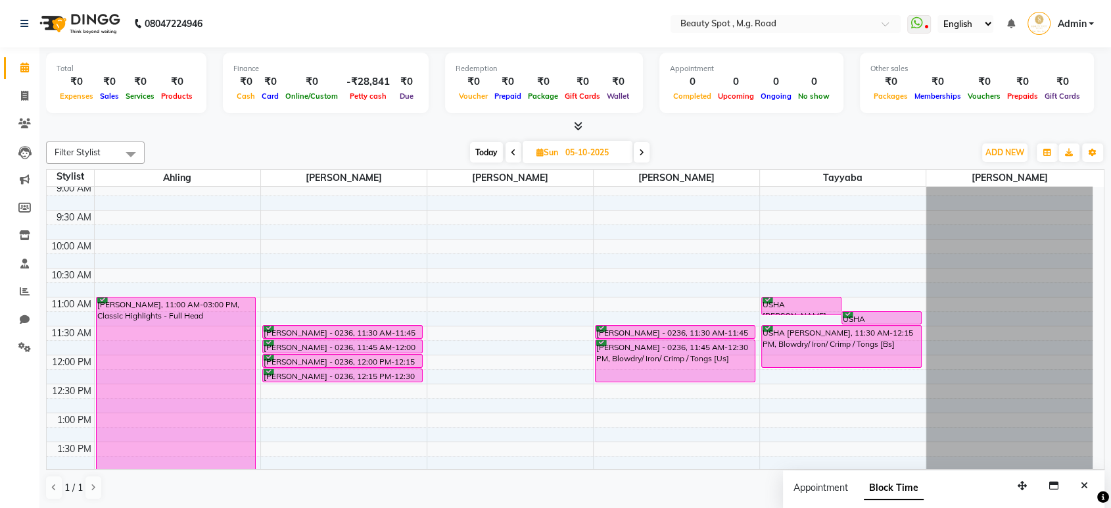
scroll to position [5, 0]
click at [1089, 485] on button "Close" at bounding box center [1084, 485] width 19 height 20
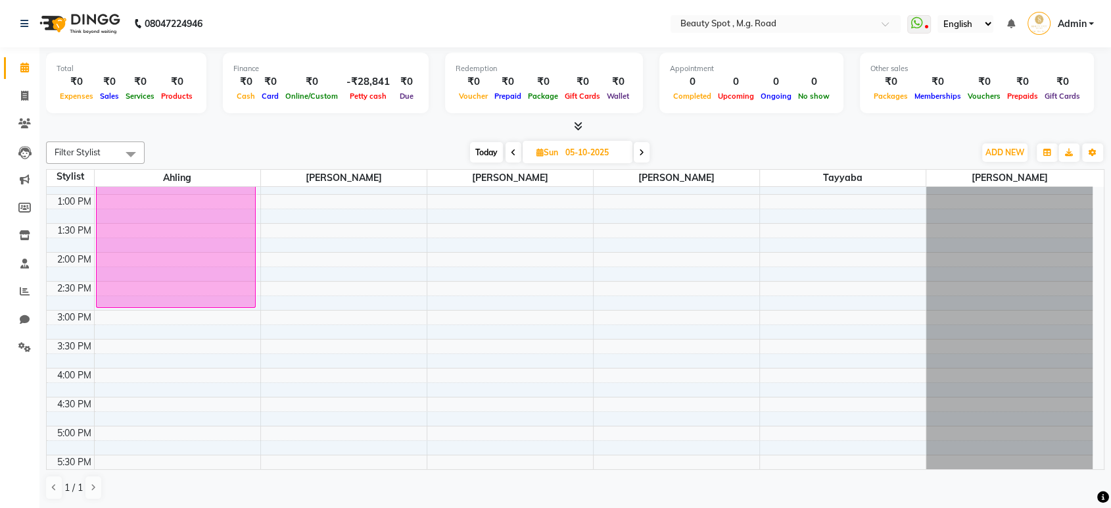
scroll to position [350, 0]
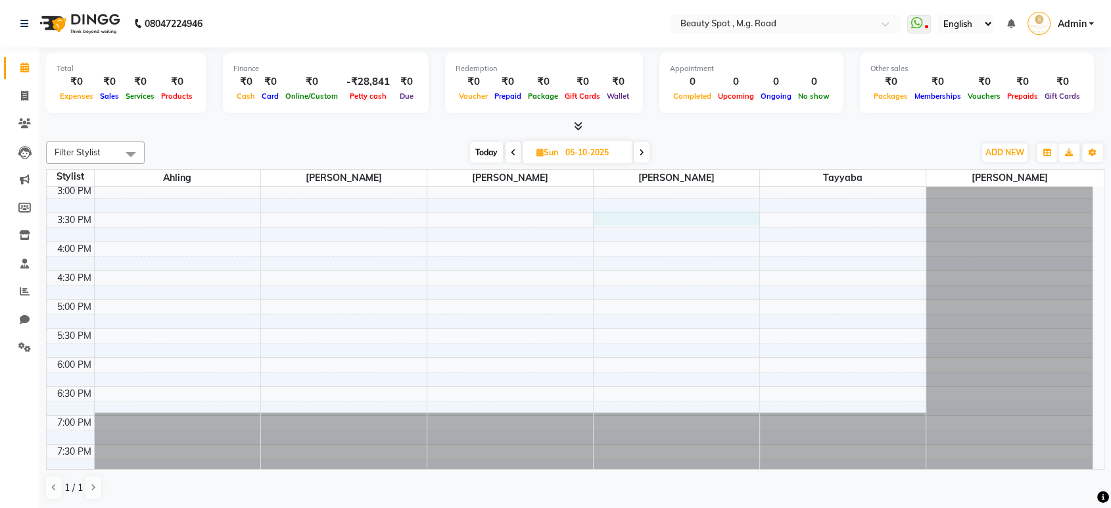
click at [721, 219] on div "9:00 AM 9:30 AM 10:00 AM 10:30 AM 11:00 AM 11:30 AM 12:00 PM 12:30 PM 1:00 PM 1…" at bounding box center [570, 155] width 1046 height 636
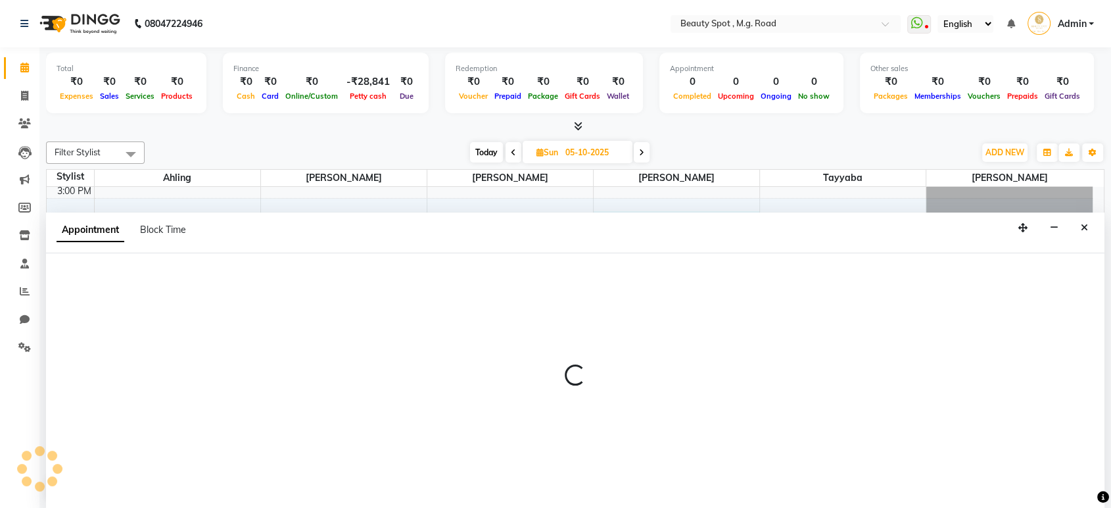
scroll to position [0, 0]
select select "70085"
select select "930"
select select "tentative"
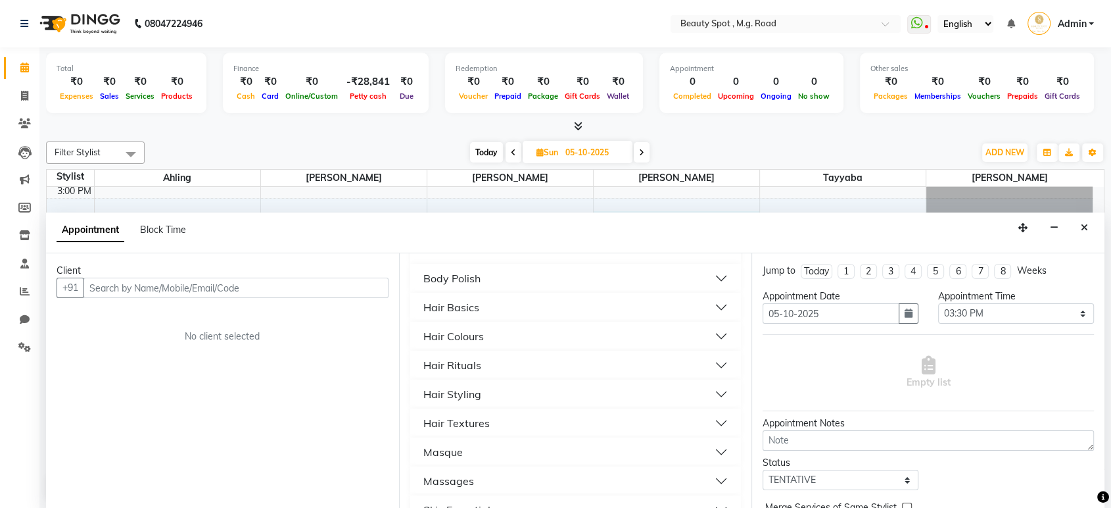
scroll to position [400, 0]
click at [710, 419] on button "Hair Textures" at bounding box center [576, 422] width 321 height 24
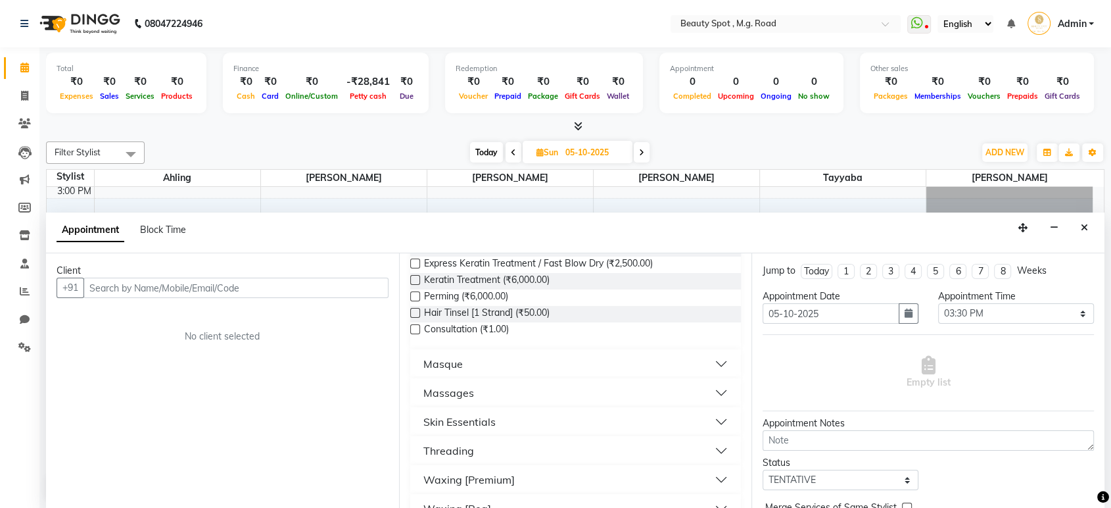
scroll to position [752, 0]
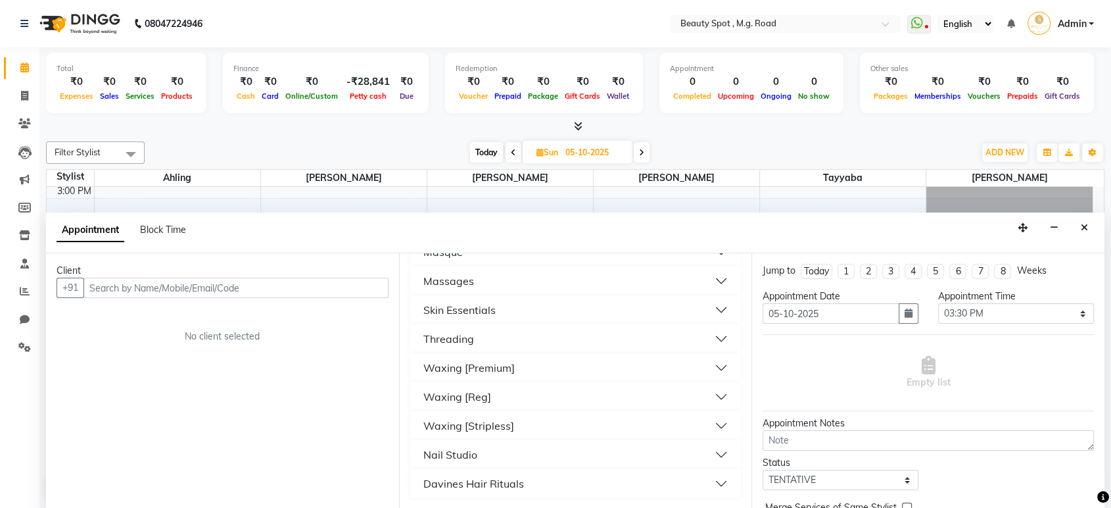
click at [710, 391] on button "Waxing [Reg]" at bounding box center [576, 397] width 321 height 24
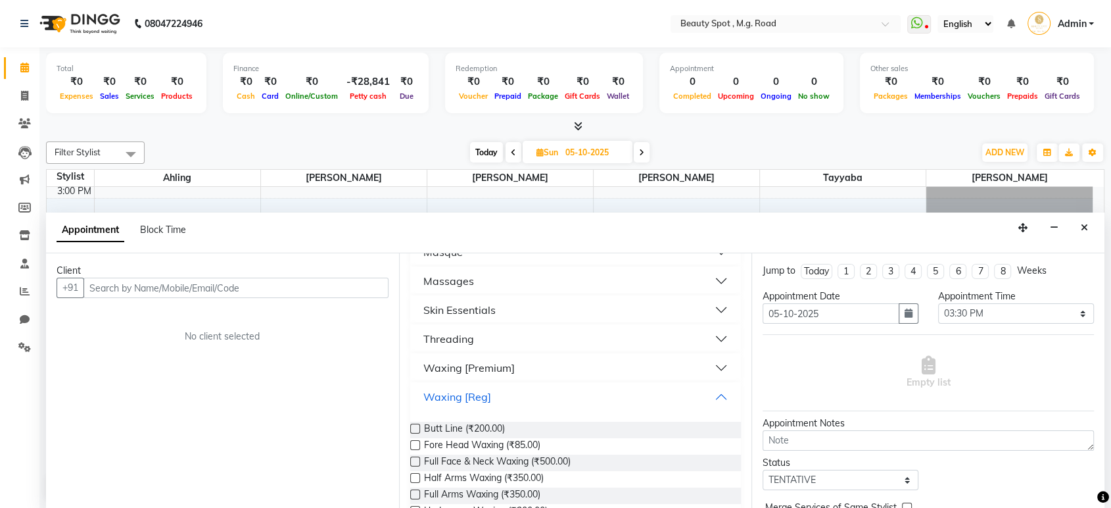
click at [707, 392] on button "Waxing [Reg]" at bounding box center [576, 397] width 321 height 24
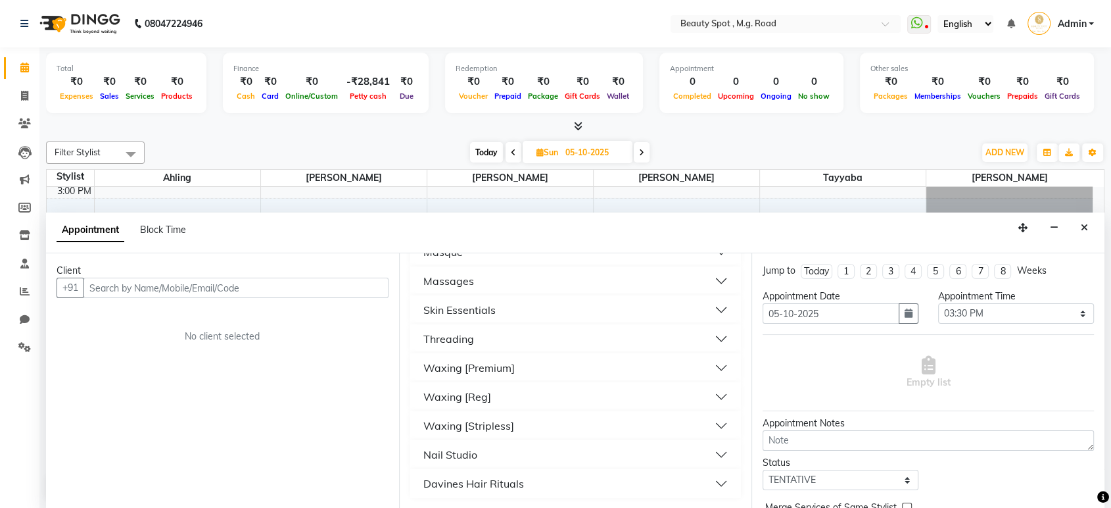
click at [705, 452] on button "Nail Studio" at bounding box center [576, 454] width 321 height 24
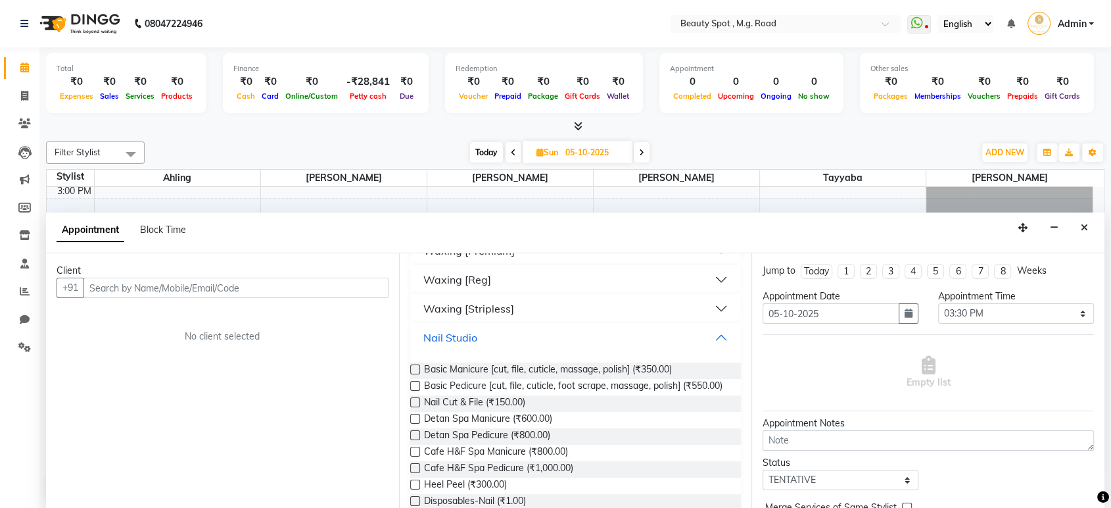
scroll to position [871, 0]
click at [715, 329] on button "Nail Studio" at bounding box center [576, 335] width 321 height 24
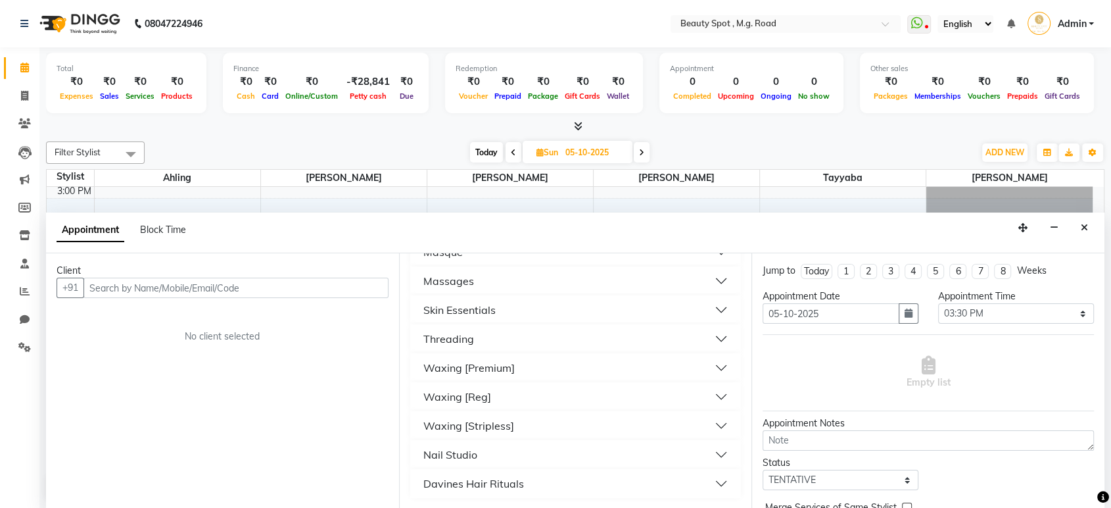
scroll to position [752, 0]
click at [706, 456] on button "Nail Studio" at bounding box center [576, 454] width 321 height 24
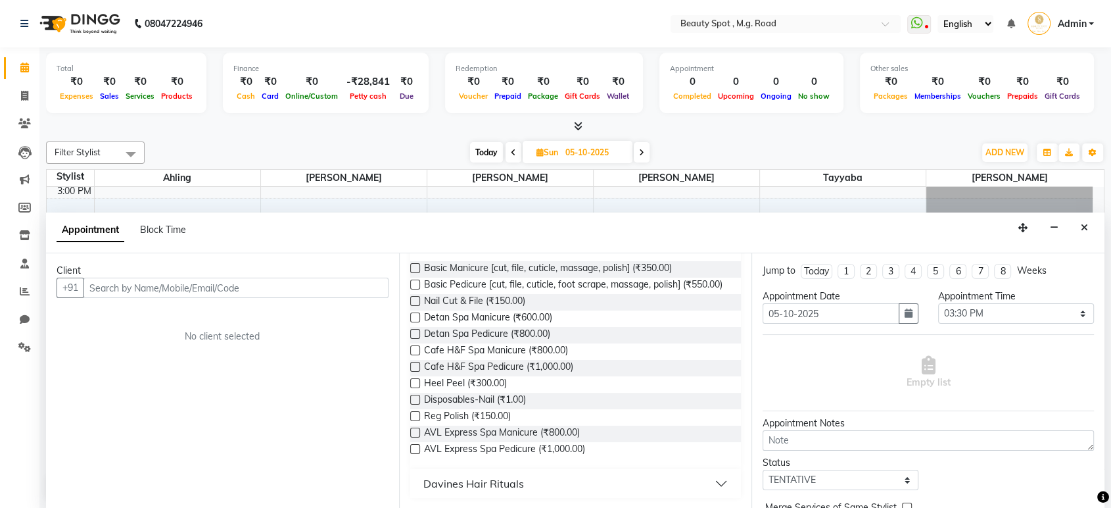
scroll to position [980, 0]
click at [24, 284] on span at bounding box center [24, 291] width 23 height 15
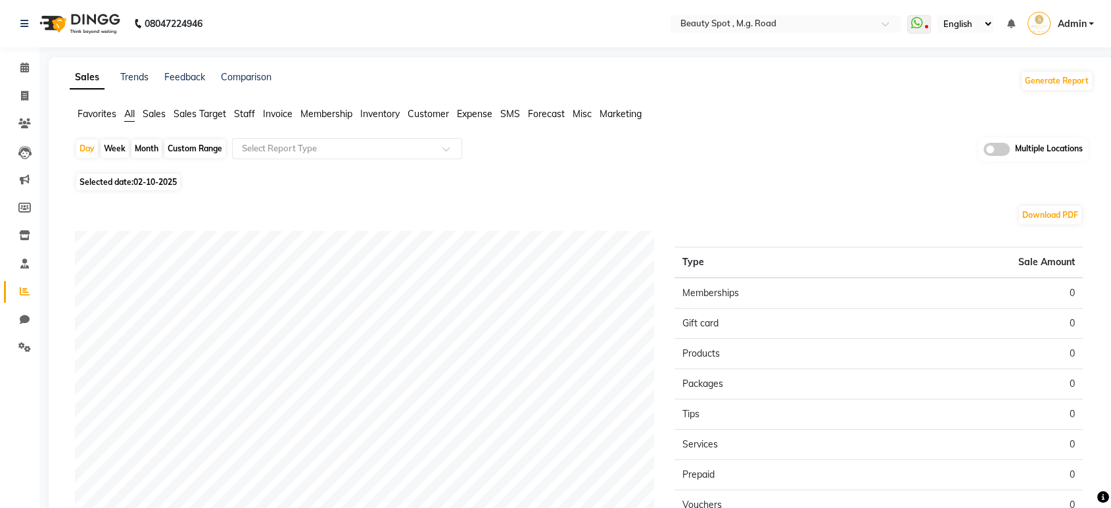
click at [474, 114] on span "Expense" at bounding box center [475, 114] width 36 height 12
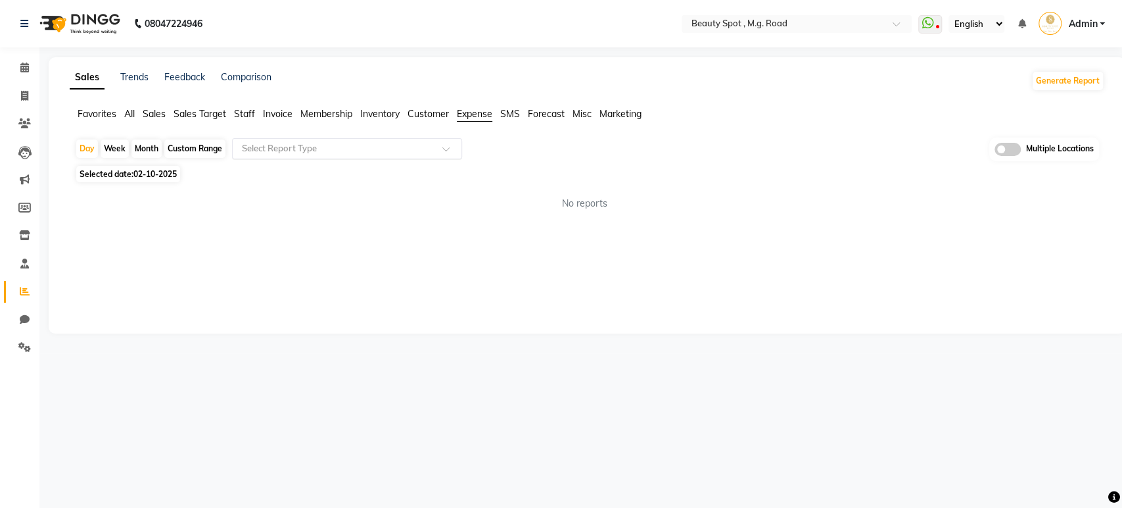
click at [392, 143] on input "text" at bounding box center [333, 148] width 189 height 13
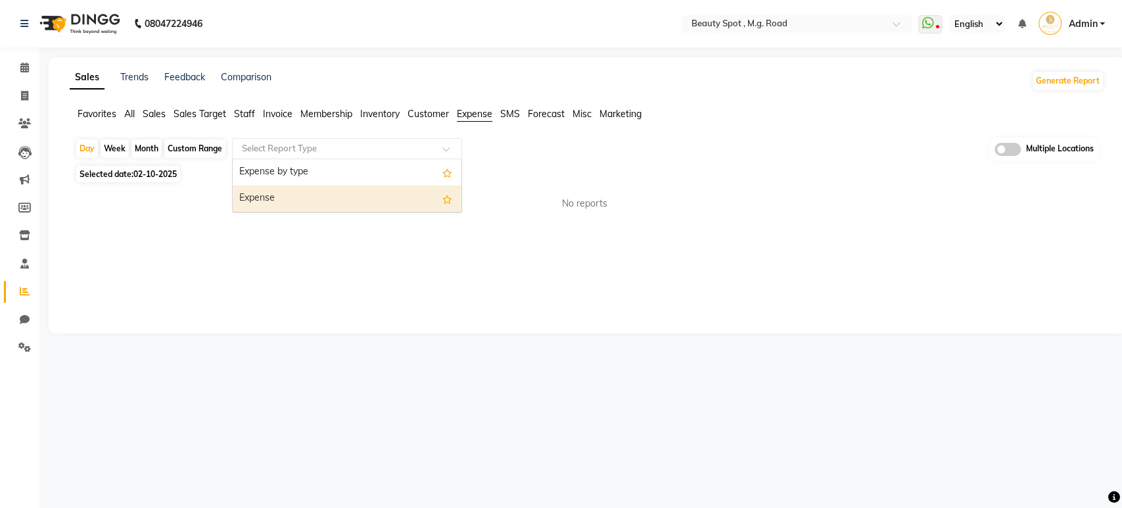
click at [305, 193] on div "Expense" at bounding box center [347, 198] width 229 height 26
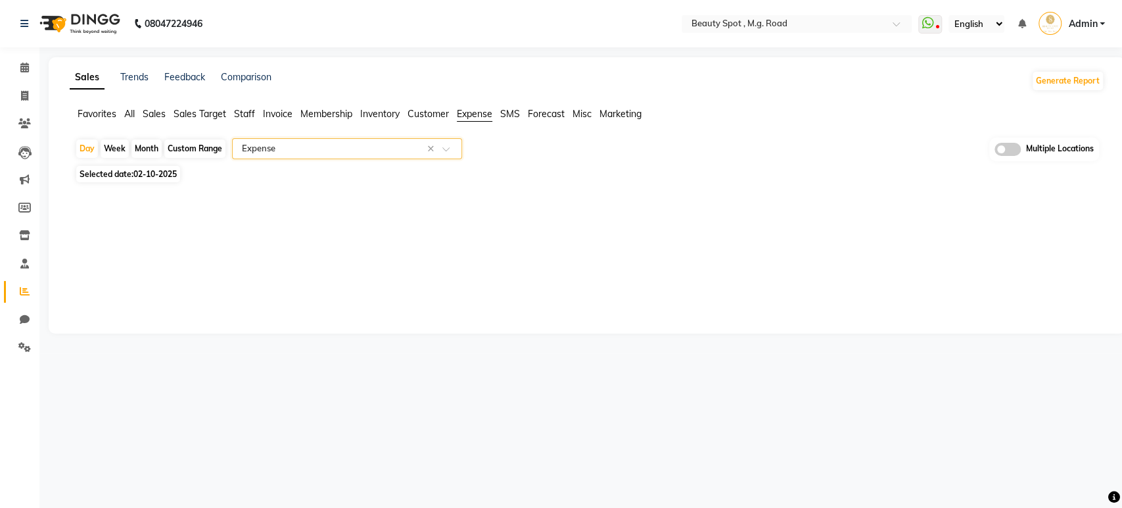
click at [208, 141] on div "Custom Range" at bounding box center [194, 148] width 61 height 18
select select "10"
select select "2025"
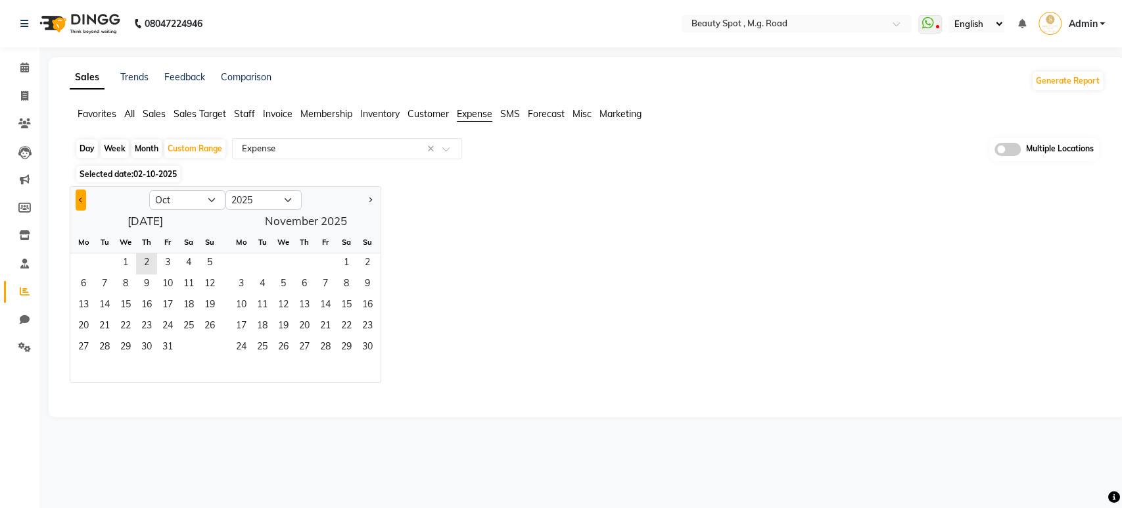
click at [80, 199] on span "Previous month" at bounding box center [81, 199] width 5 height 5
select select "9"
click at [84, 262] on span "1" at bounding box center [83, 263] width 21 height 21
click at [99, 343] on span "30" at bounding box center [104, 347] width 21 height 21
select select "full_report"
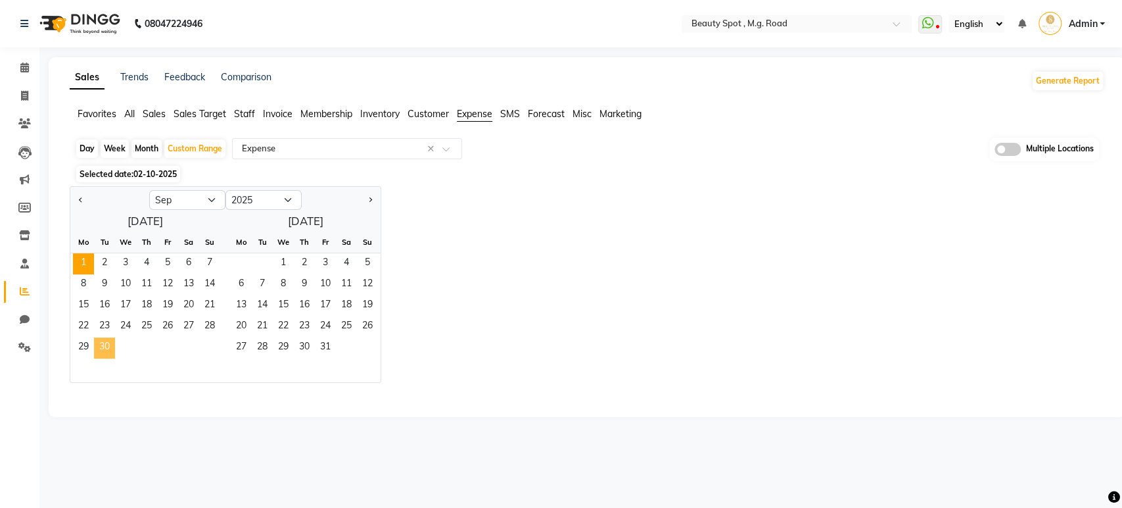
select select "csv"
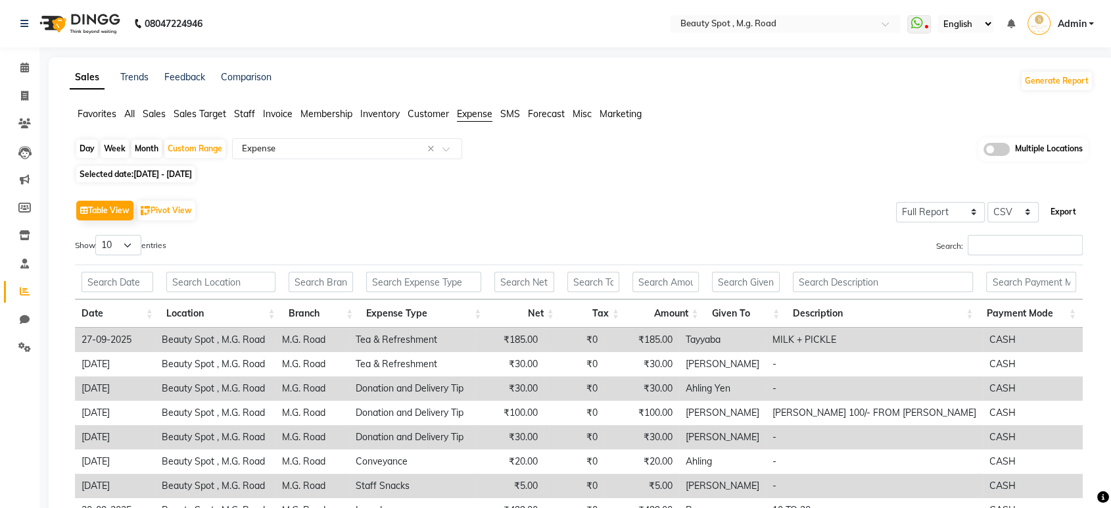
click at [1062, 211] on button "Export" at bounding box center [1063, 212] width 36 height 22
click at [934, 101] on div "Sales Trends Feedback Comparison Generate Report Favorites All Sales Sales Targ…" at bounding box center [582, 353] width 1066 height 593
click at [285, 111] on span "Invoice" at bounding box center [278, 114] width 30 height 12
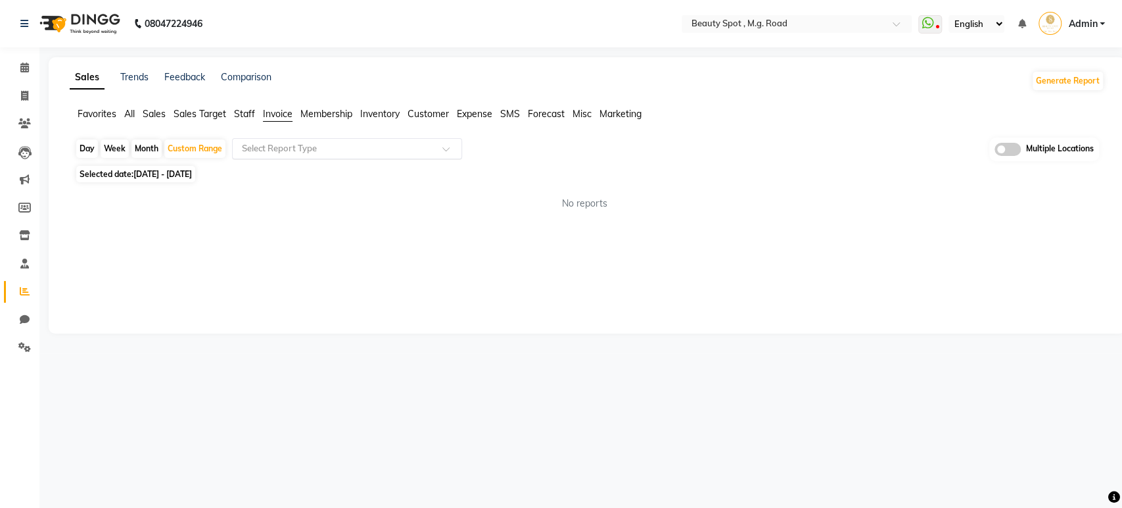
click at [307, 145] on input "text" at bounding box center [333, 148] width 189 height 13
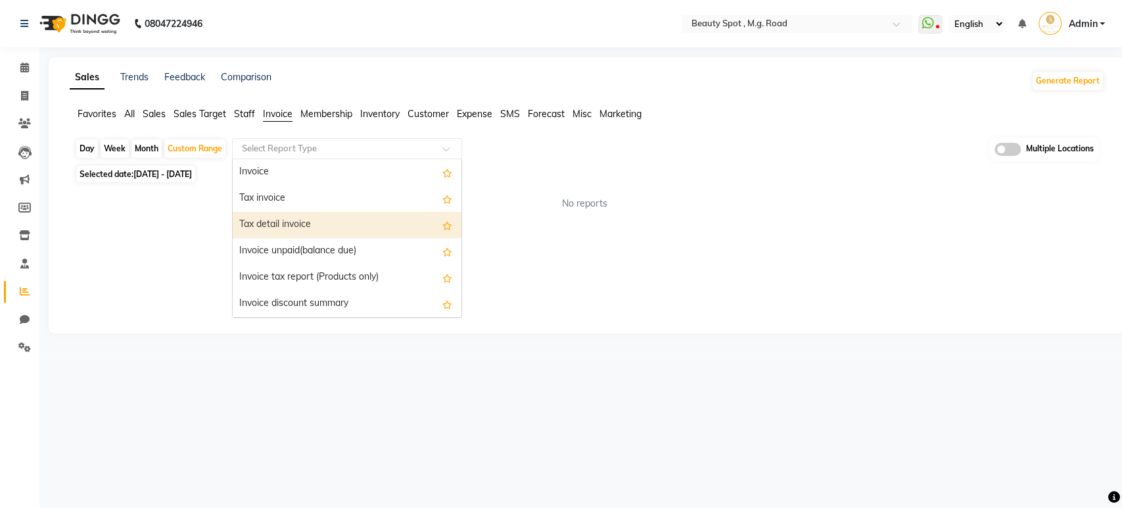
click at [309, 229] on div "Tax detail invoice" at bounding box center [347, 225] width 229 height 26
select select "full_report"
select select "csv"
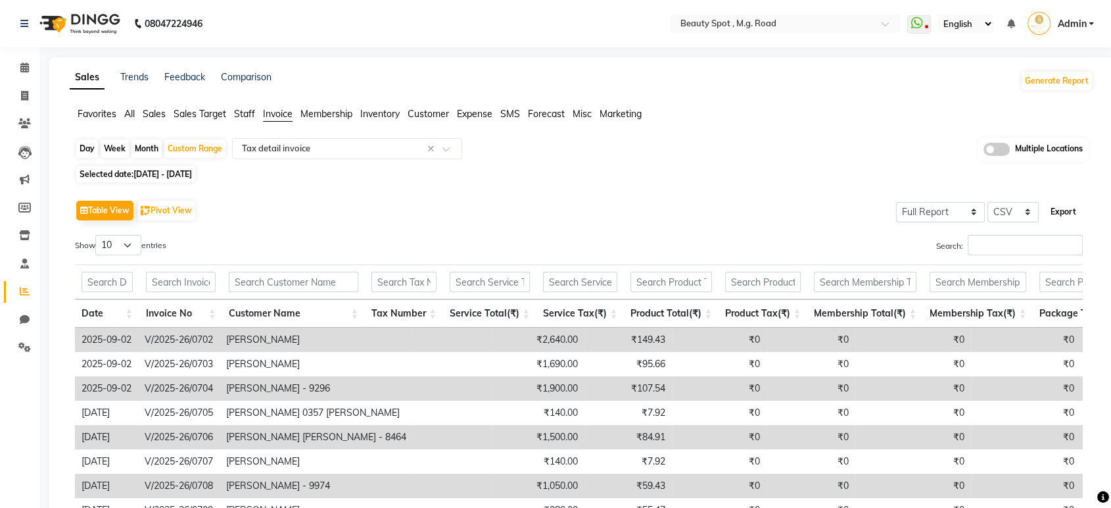
click at [1062, 204] on button "Export" at bounding box center [1063, 212] width 36 height 22
click at [781, 146] on div "Day Week Month Custom Range Select Report Type × Tax detail invoice × Multiple …" at bounding box center [581, 149] width 1013 height 24
click at [22, 97] on icon at bounding box center [24, 96] width 7 height 10
select select "service"
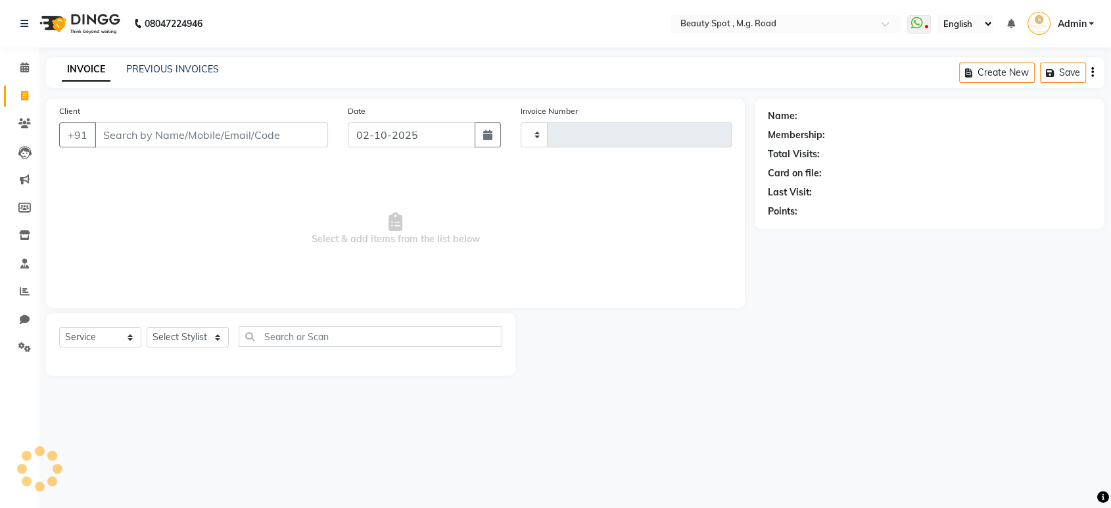
type input "0810"
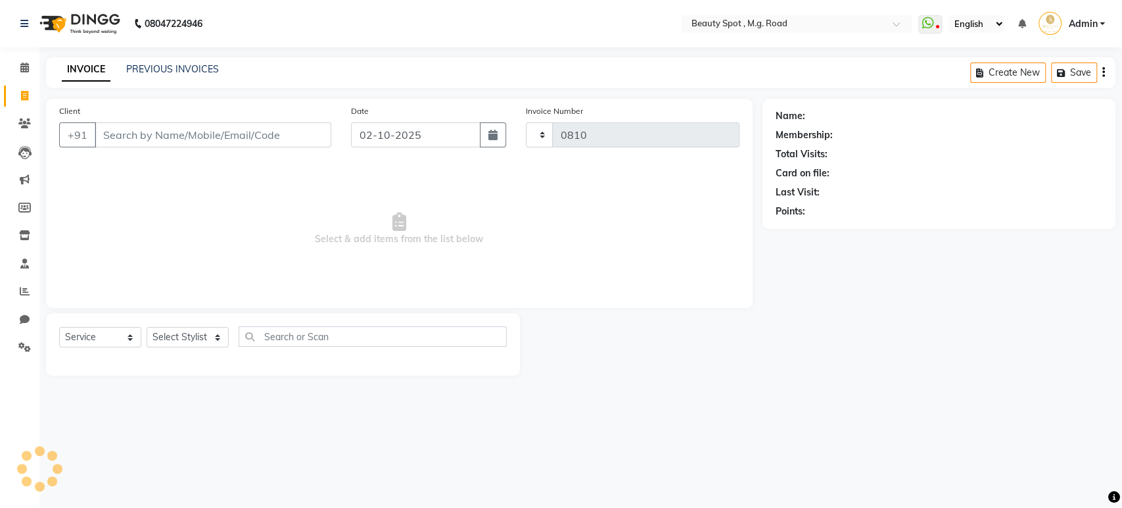
select select "7357"
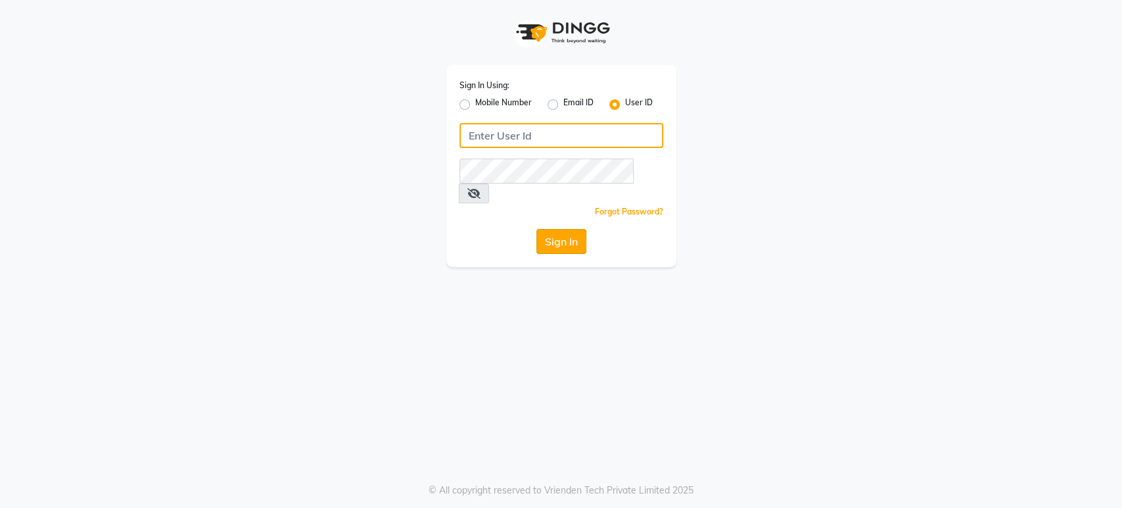
type input "beautyspot"
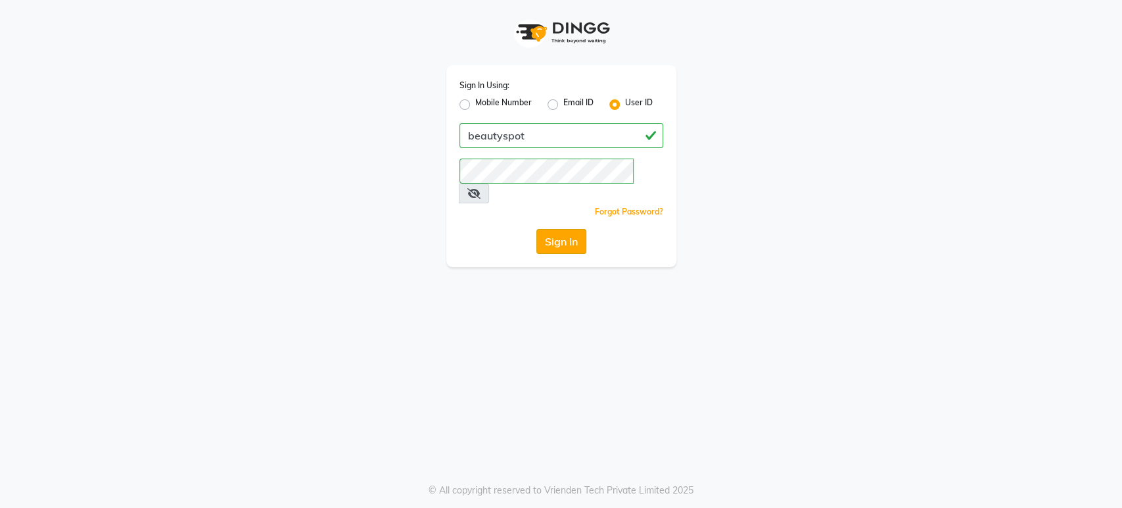
click at [554, 229] on button "Sign In" at bounding box center [561, 241] width 50 height 25
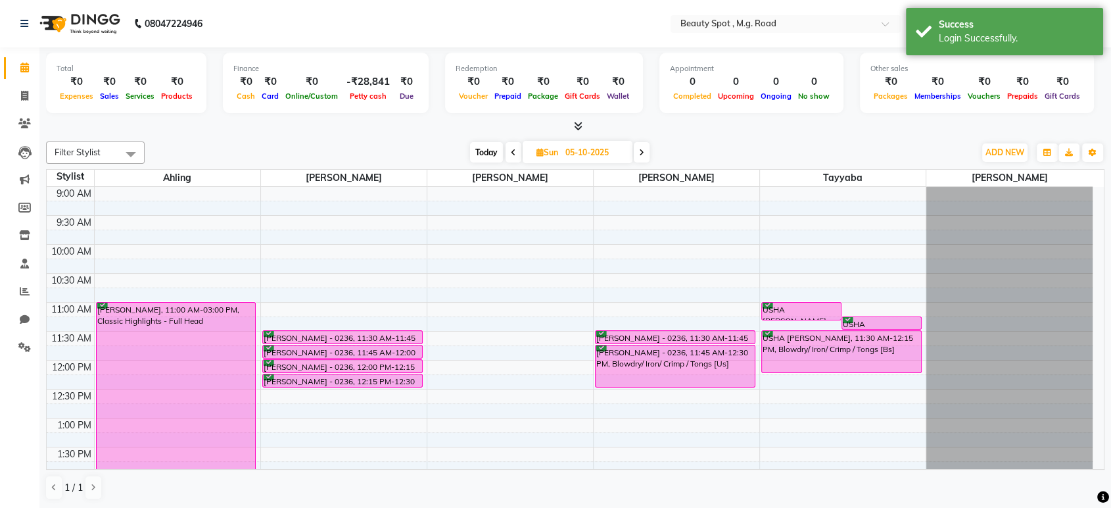
click at [482, 143] on span "Today" at bounding box center [486, 152] width 33 height 20
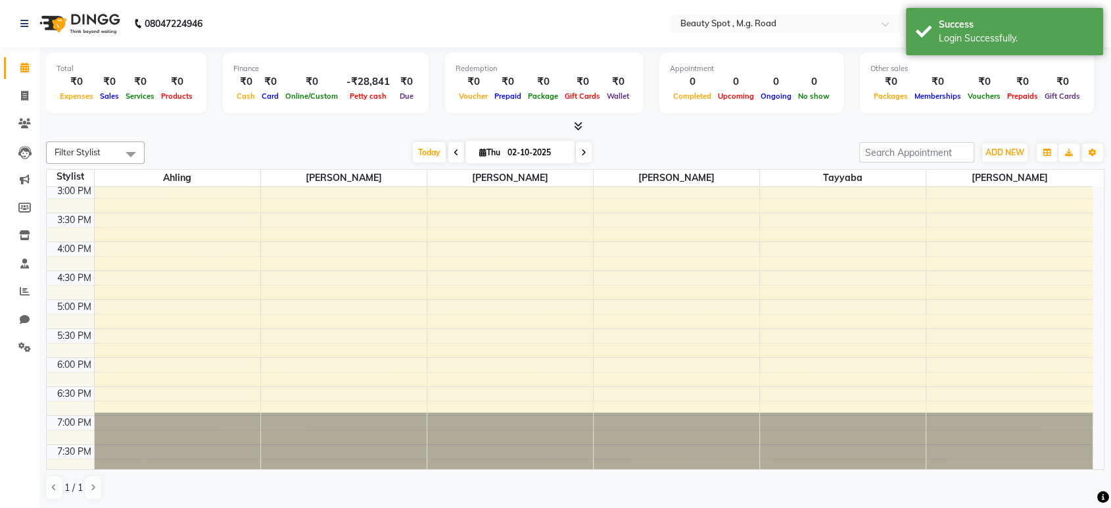
click at [589, 146] on span at bounding box center [584, 152] width 16 height 20
type input "03-10-2025"
